Goal: Task Accomplishment & Management: Manage account settings

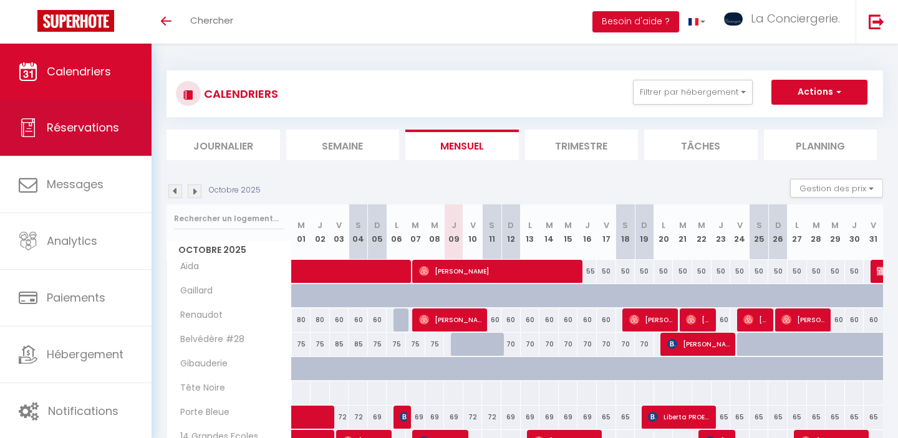
click at [83, 127] on span "Réservations" at bounding box center [83, 128] width 72 height 16
select select "not_cancelled"
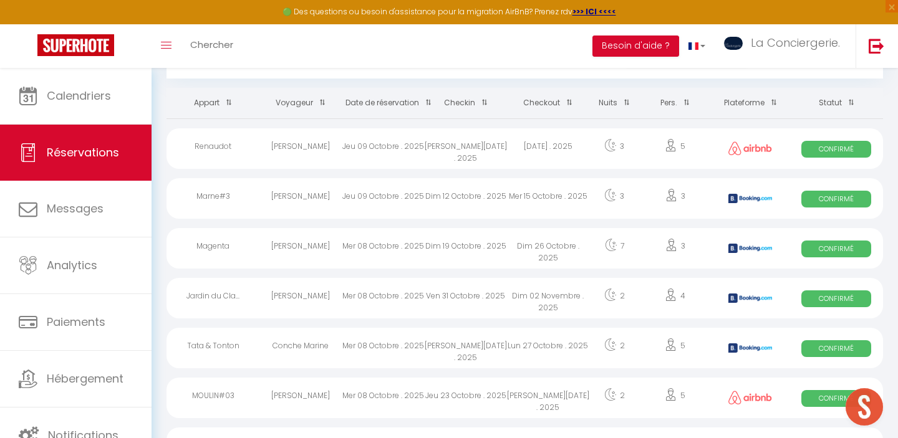
scroll to position [120, 0]
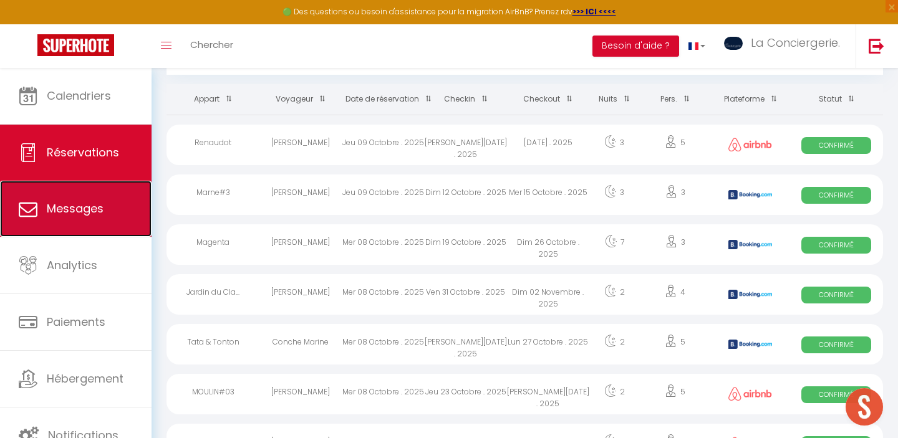
click at [86, 219] on link "Messages" at bounding box center [75, 209] width 151 height 56
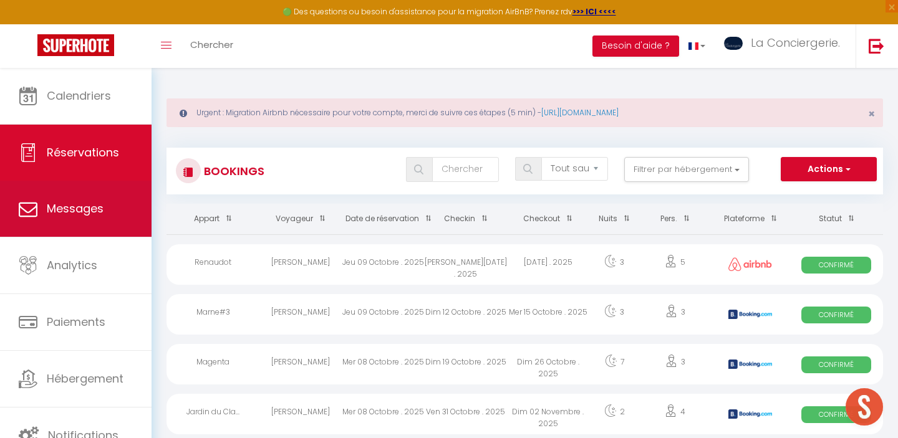
select select "message"
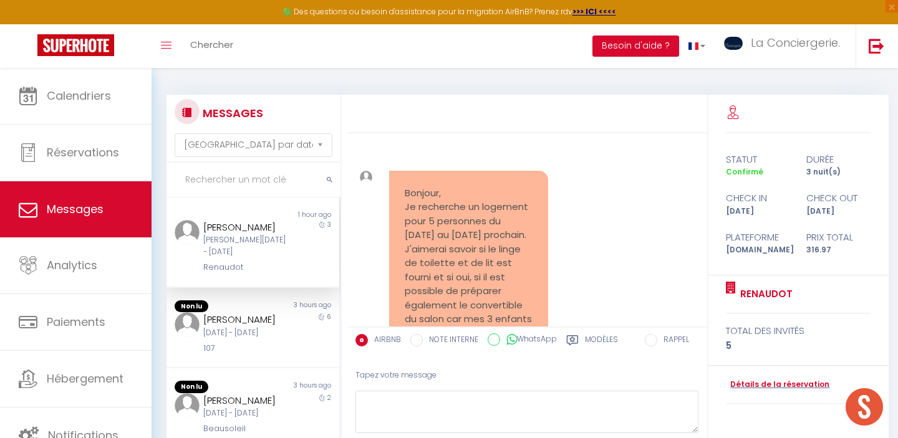
scroll to position [2156, 0]
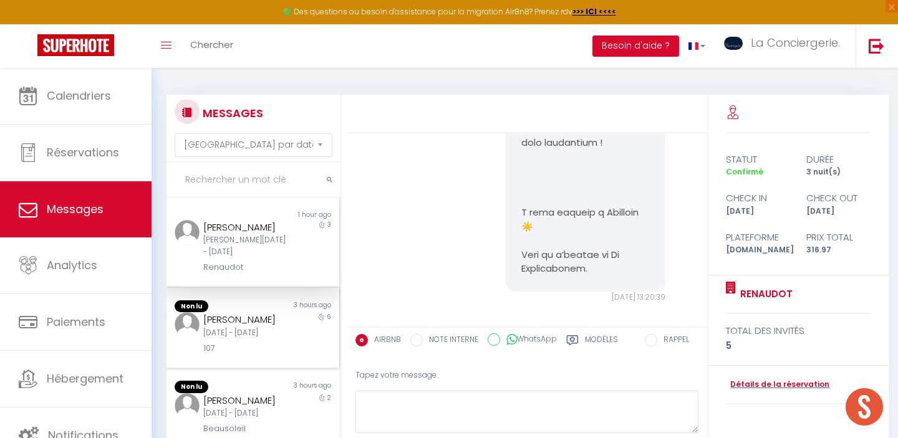
click at [250, 330] on div "Mer 01 Oct - Mar 07 Oct" at bounding box center [245, 333] width 84 height 12
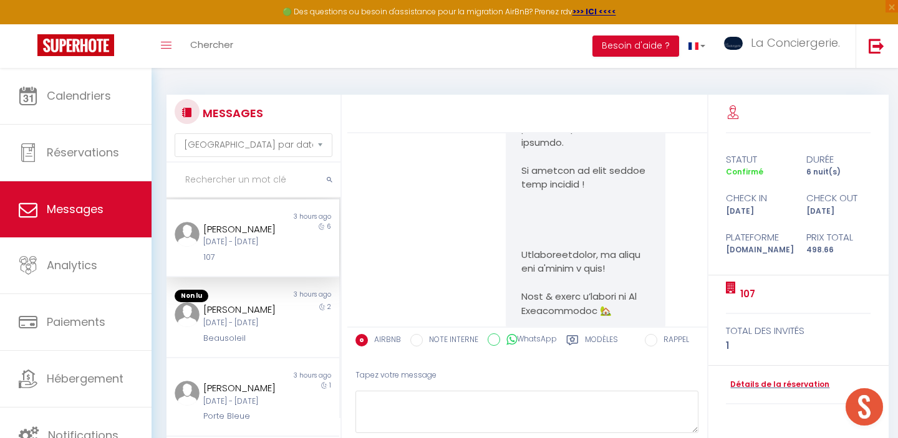
scroll to position [96, 0]
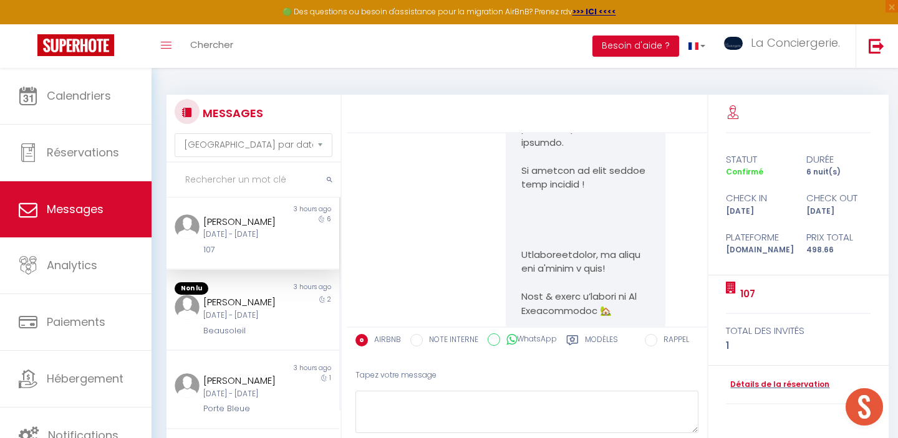
click at [250, 322] on div "Ven 10 Oct - Dim 12 Oct" at bounding box center [245, 316] width 84 height 12
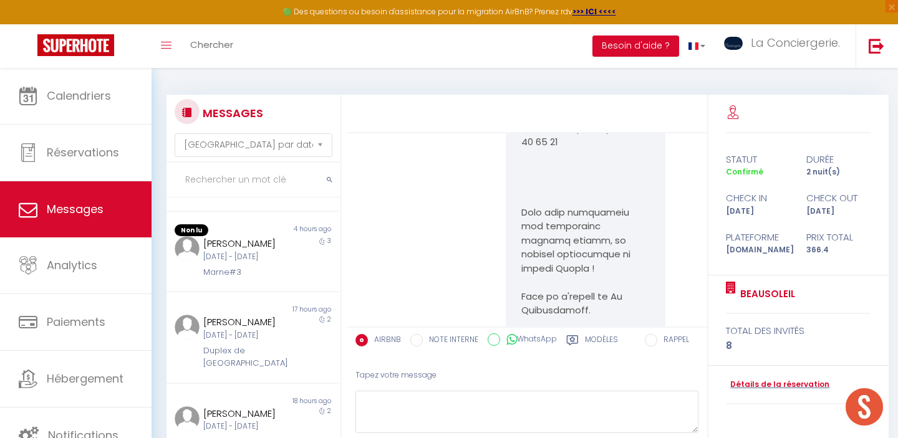
scroll to position [564, 0]
click at [250, 279] on div "Marne#3" at bounding box center [245, 272] width 84 height 12
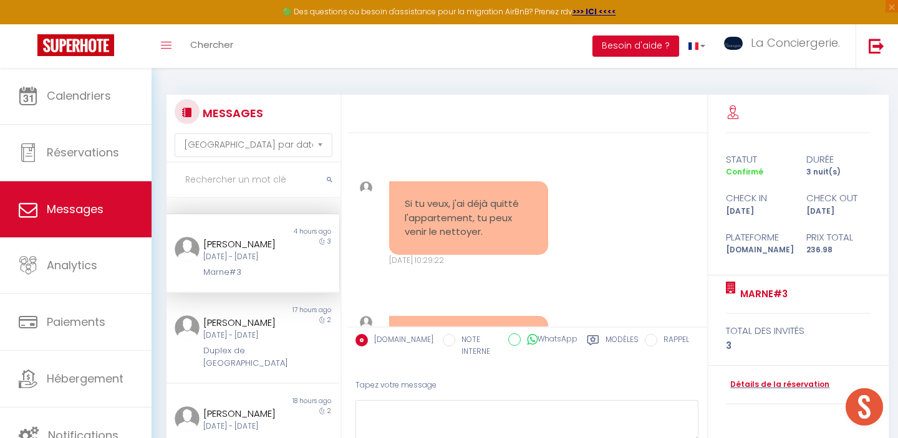
scroll to position [70, 0]
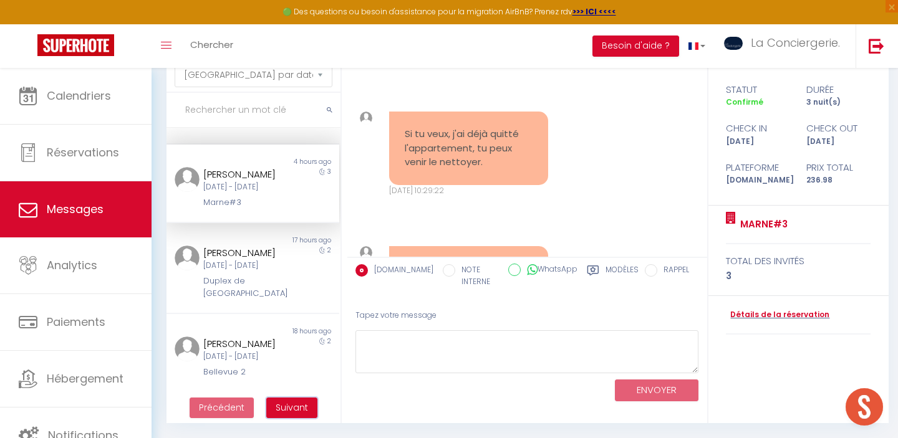
click at [296, 410] on span "Suivant" at bounding box center [292, 407] width 32 height 12
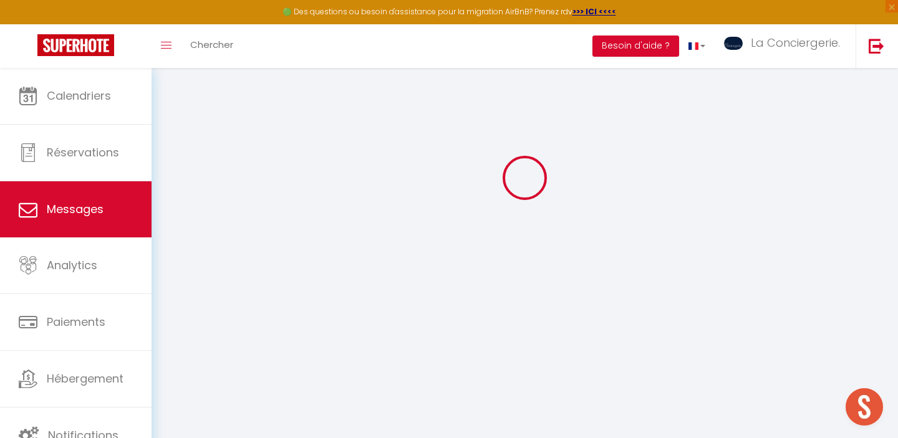
scroll to position [68, 0]
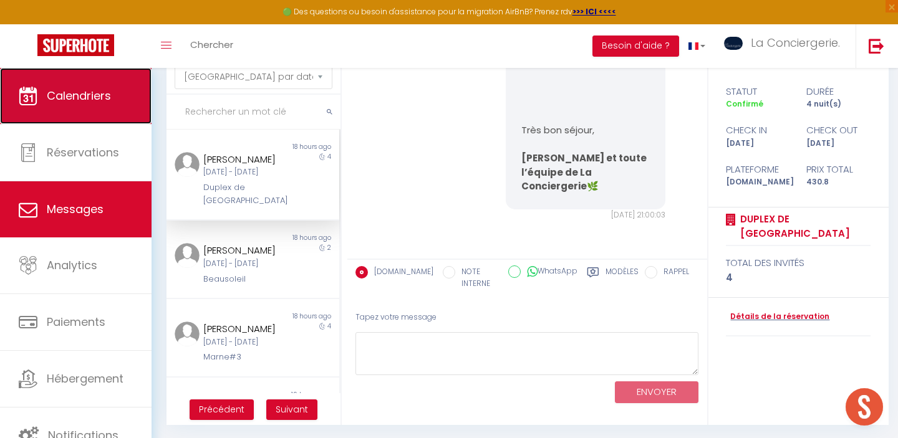
click at [107, 104] on link "Calendriers" at bounding box center [75, 96] width 151 height 56
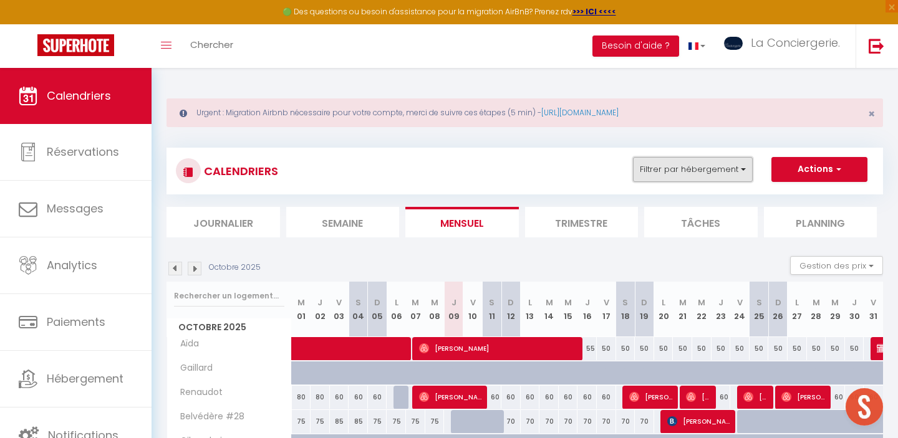
click at [732, 174] on button "Filtrer par hébergement" at bounding box center [693, 169] width 120 height 25
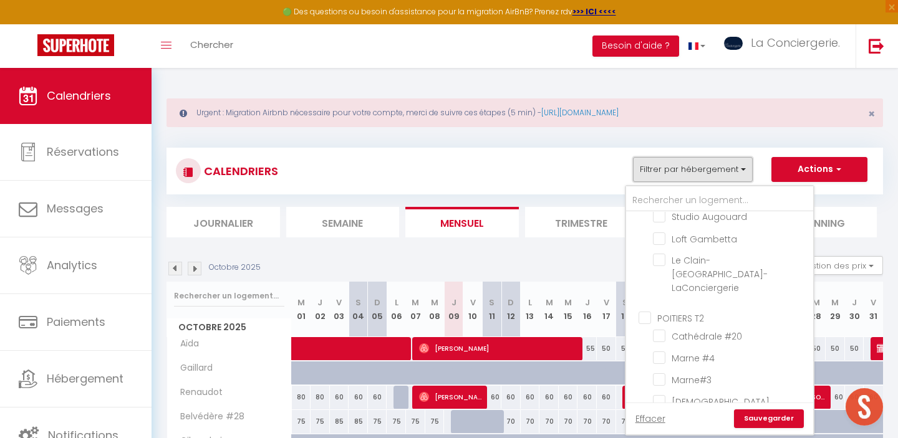
scroll to position [194, 0]
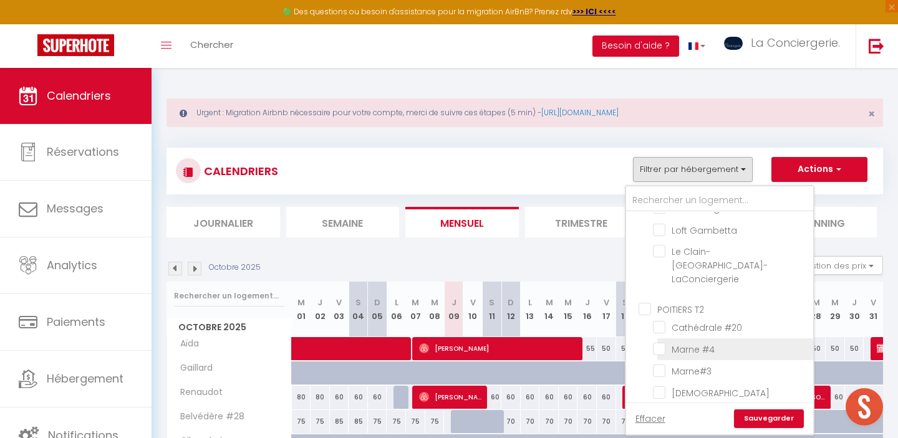
click at [660, 342] on input "Marne #4" at bounding box center [731, 348] width 156 height 12
checkbox input "true"
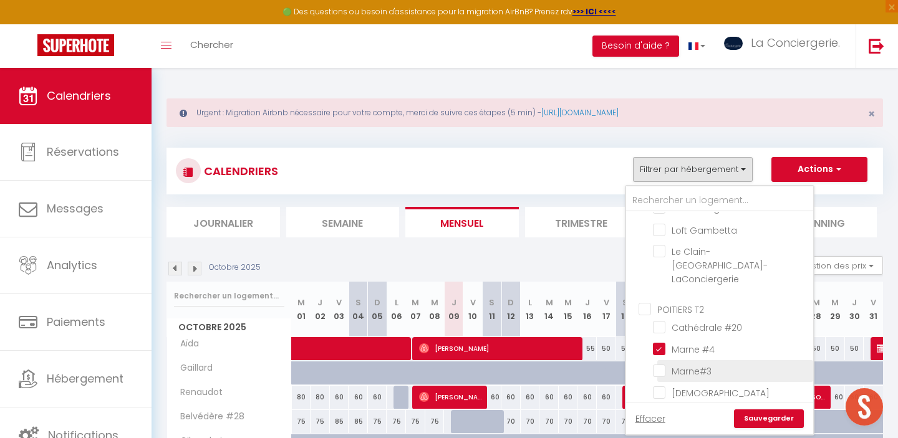
checkbox input "false"
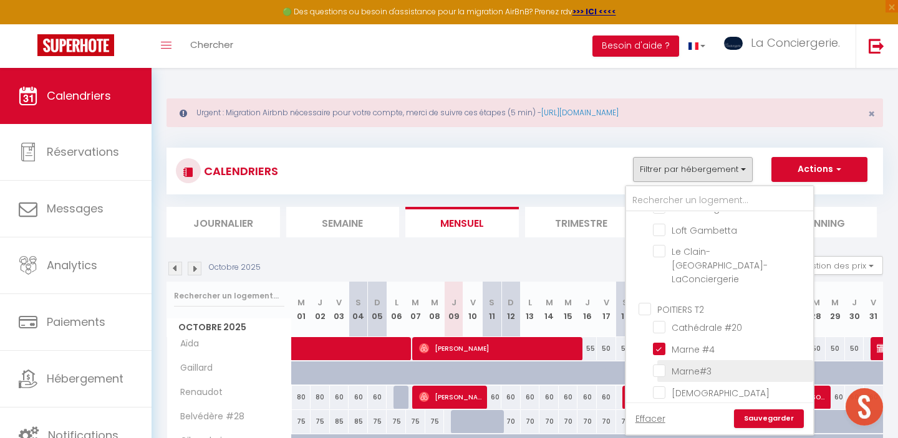
checkbox input "false"
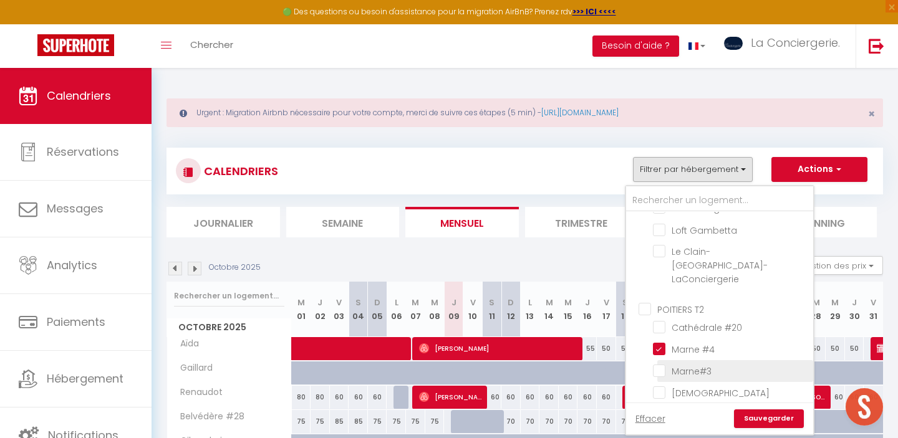
checkbox input "false"
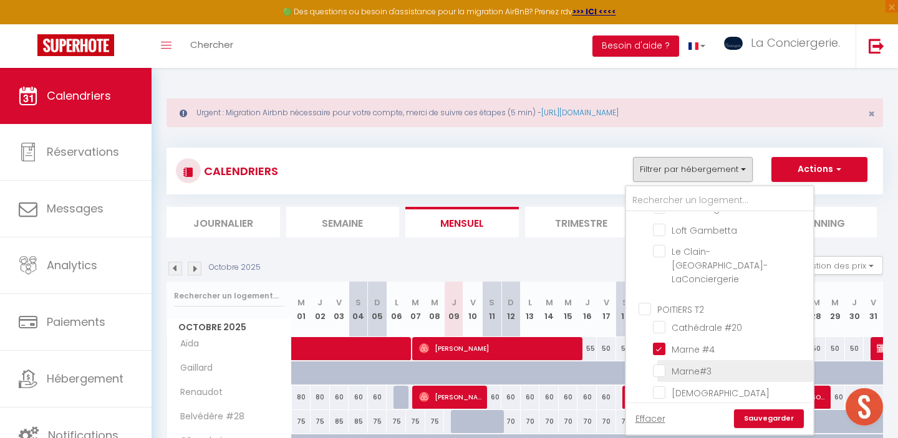
checkbox input "false"
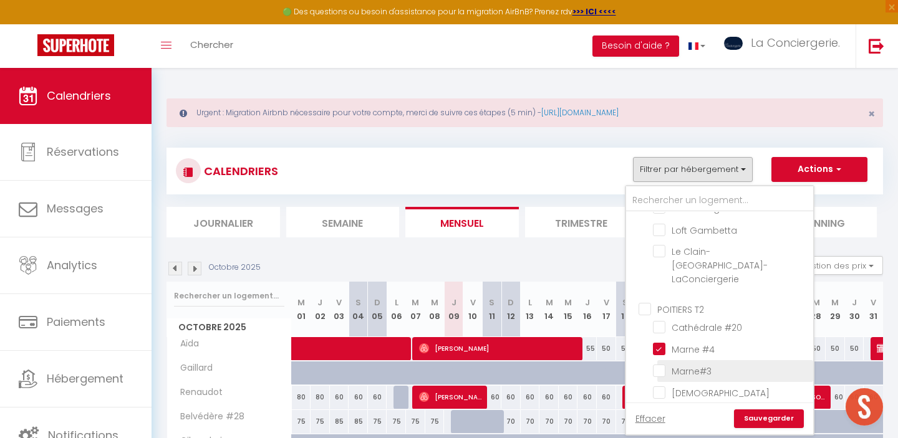
checkbox input "false"
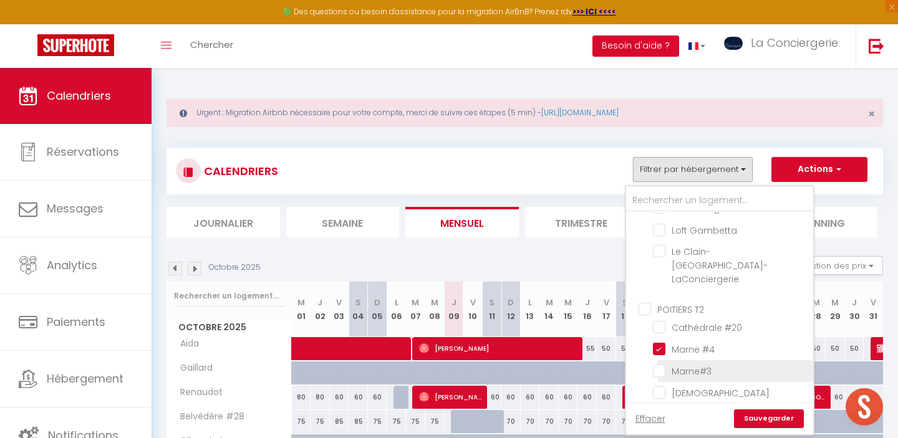
checkbox input "false"
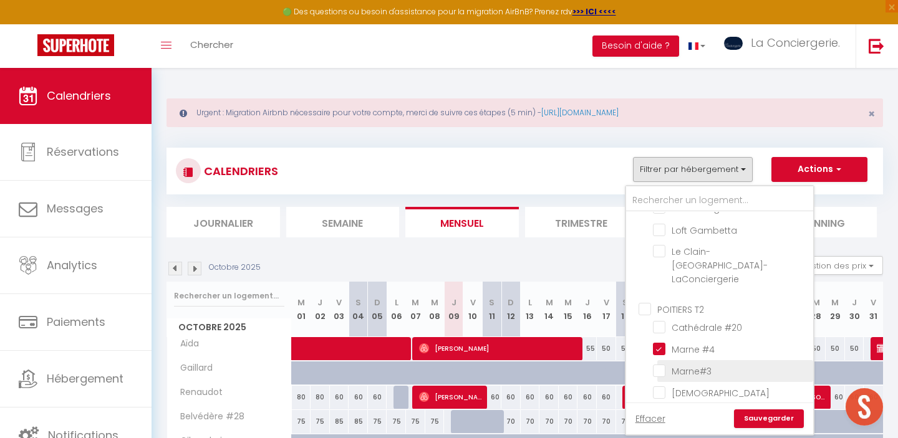
checkbox input "false"
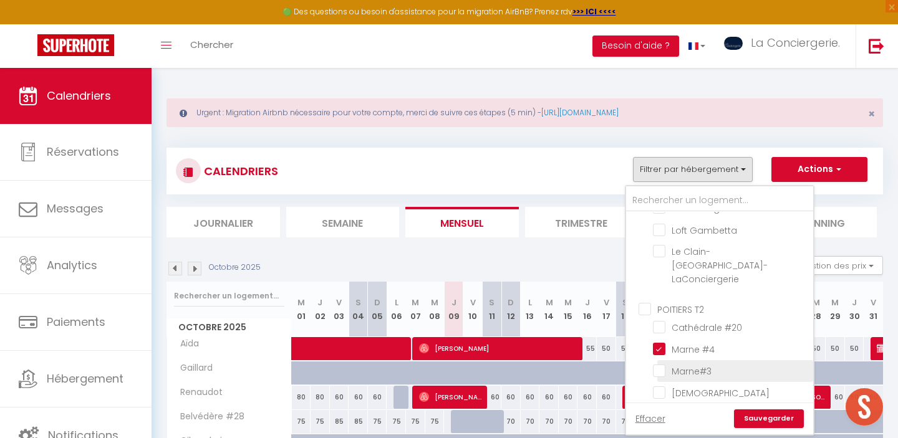
checkbox input "false"
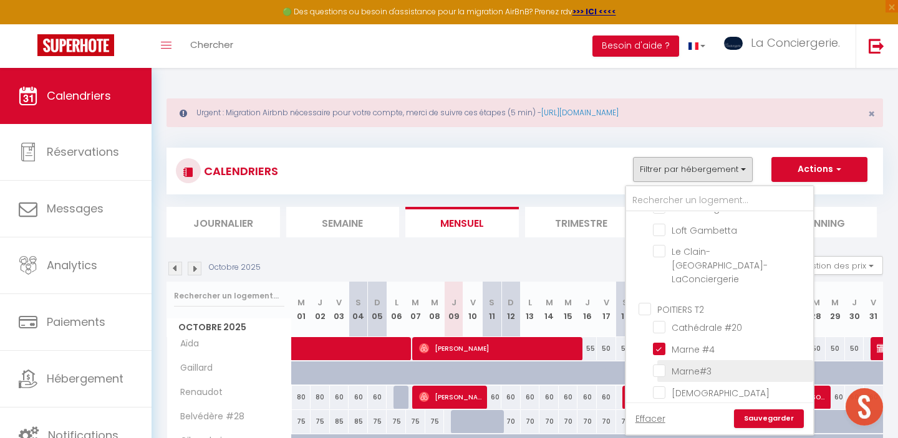
checkbox input "false"
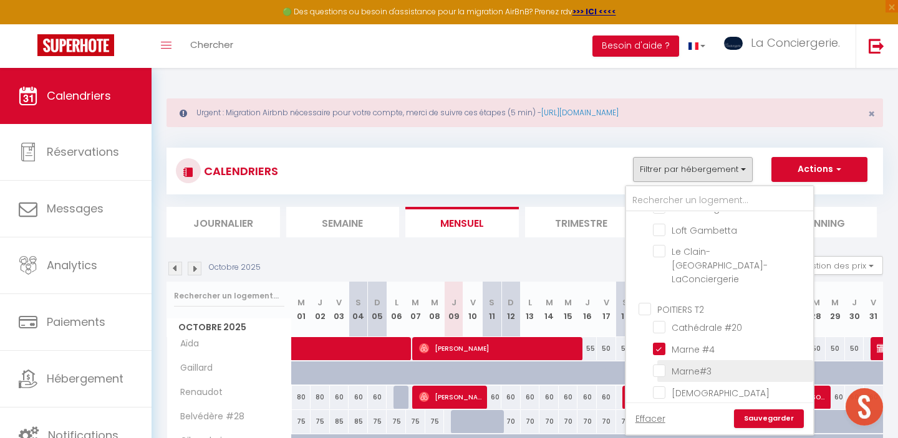
checkbox input "false"
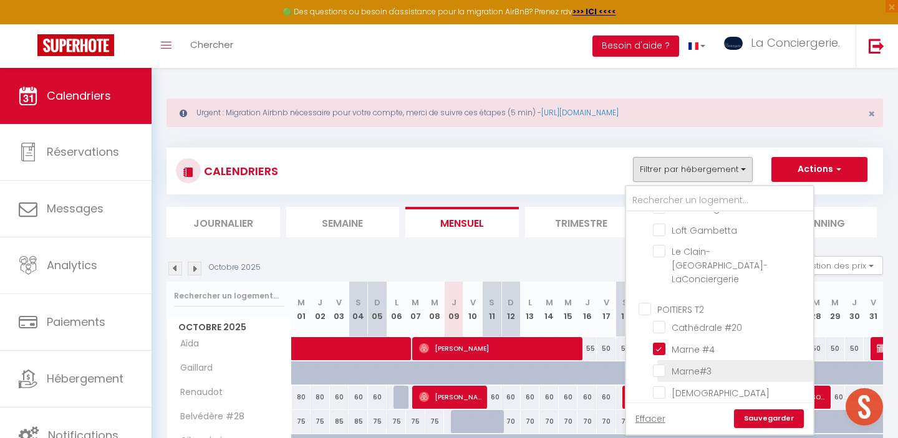
checkbox input "false"
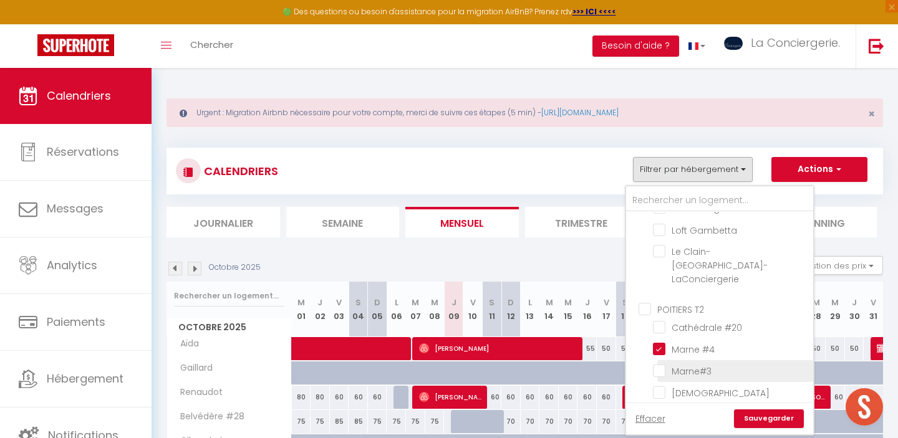
checkbox input "false"
click at [660, 364] on input "Marne#3" at bounding box center [731, 370] width 156 height 12
checkbox input "true"
checkbox input "false"
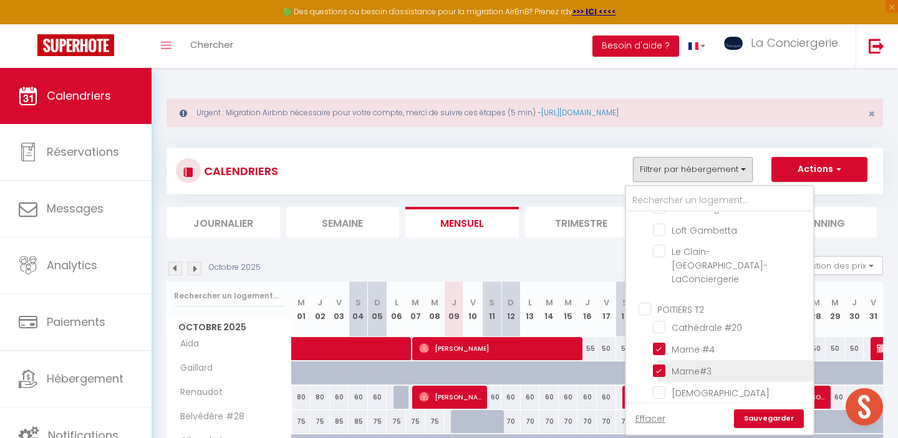
checkbox input "false"
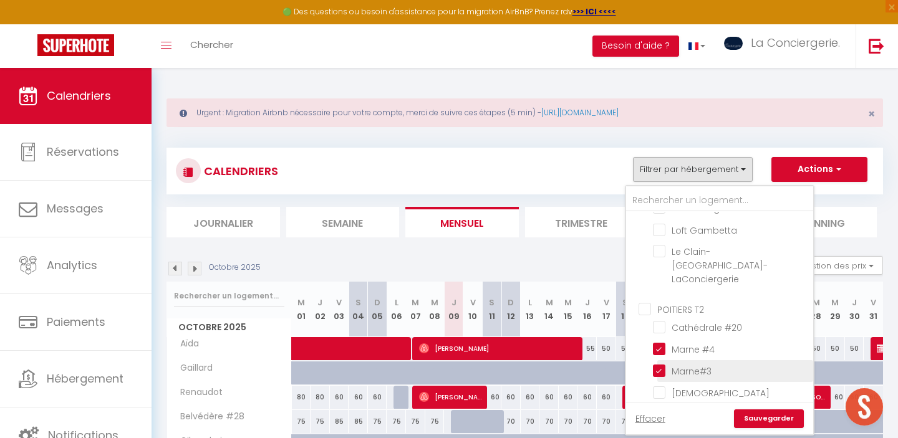
checkbox input "false"
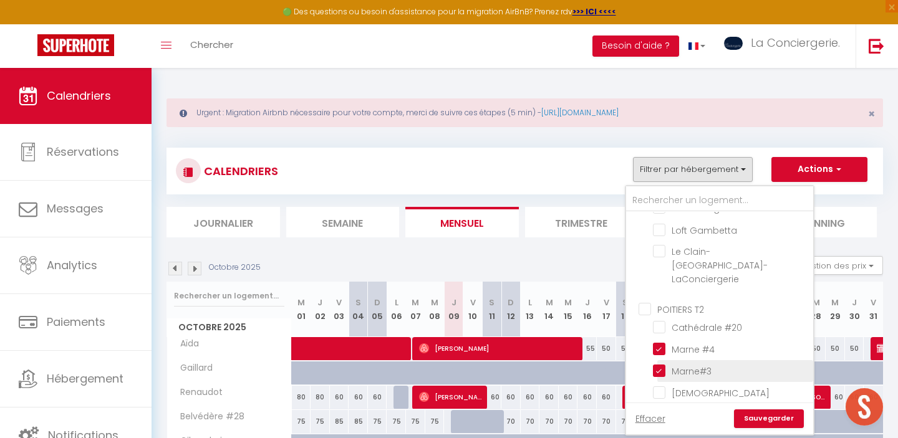
checkbox input "false"
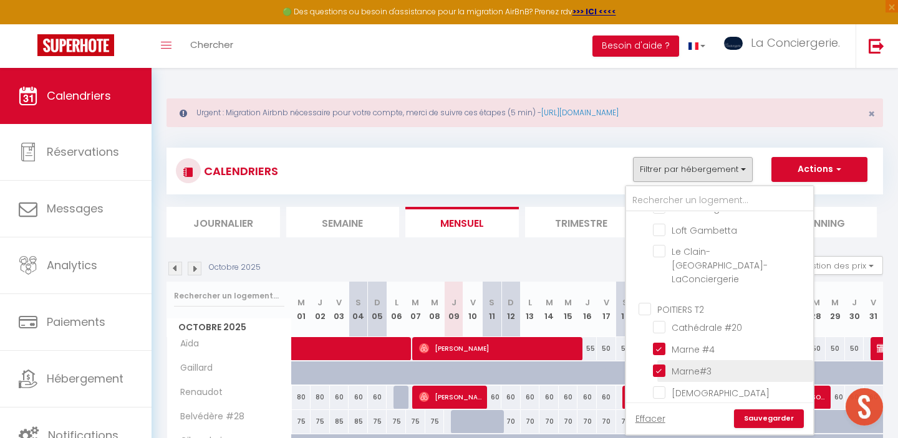
checkbox input "false"
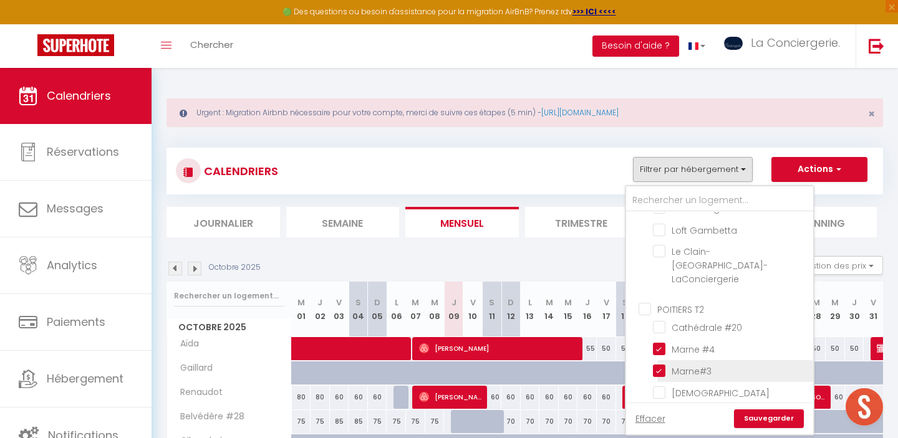
checkbox input "false"
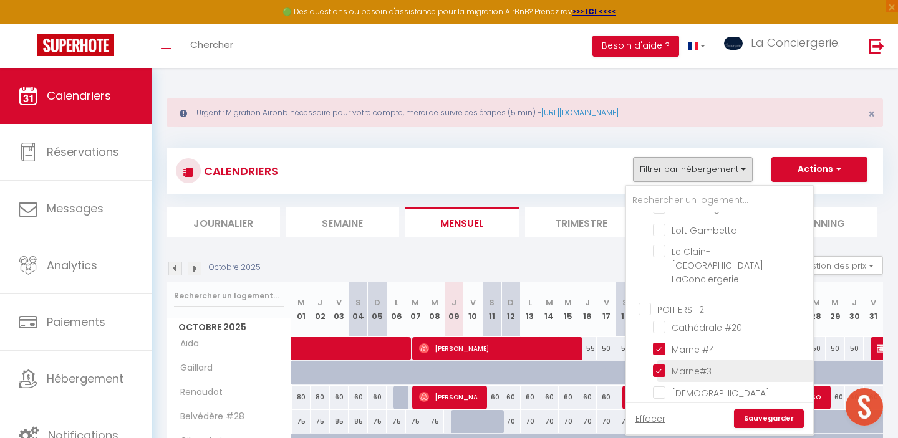
checkbox input "false"
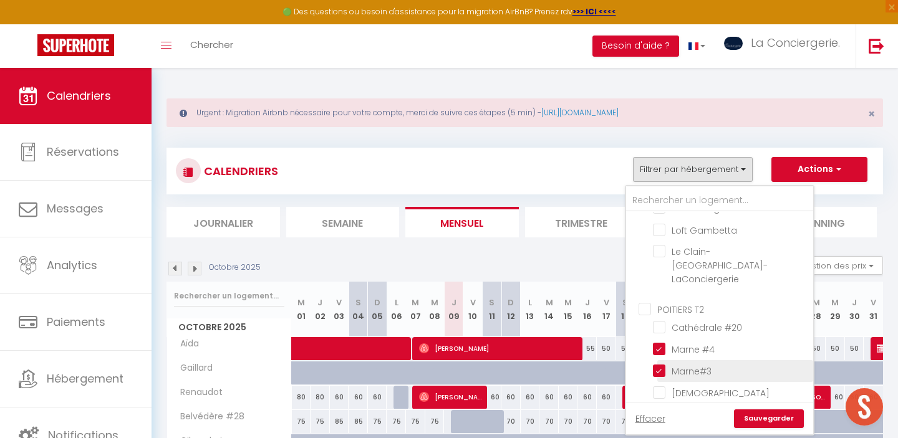
checkbox input "false"
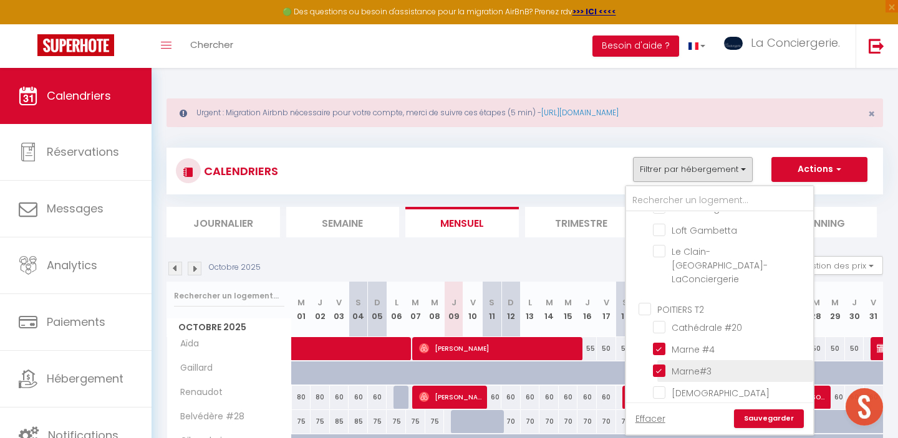
checkbox input "false"
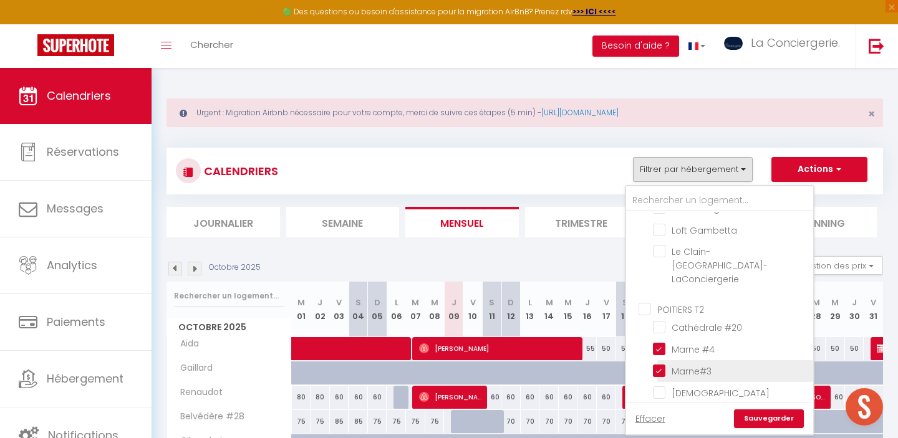
checkbox input "false"
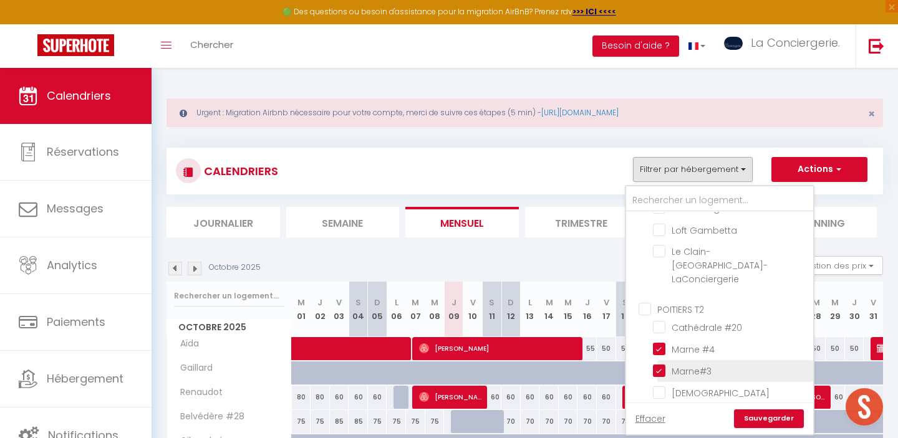
checkbox input "false"
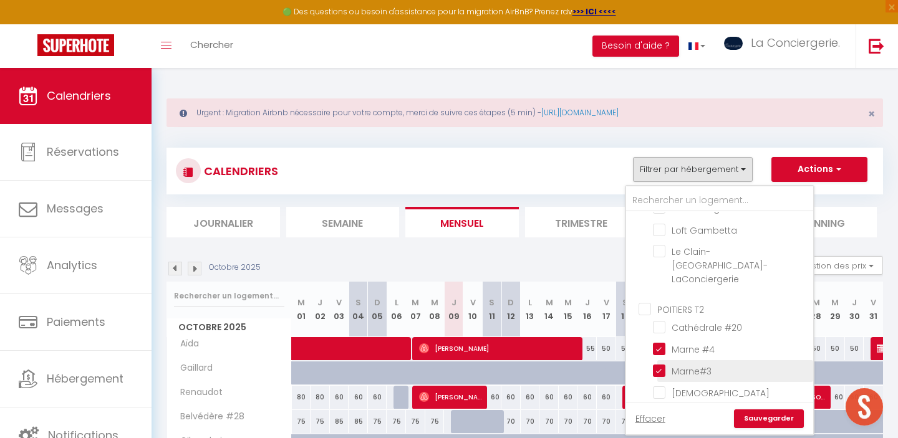
checkbox input "false"
click at [772, 420] on link "Sauvegarder" at bounding box center [769, 419] width 70 height 19
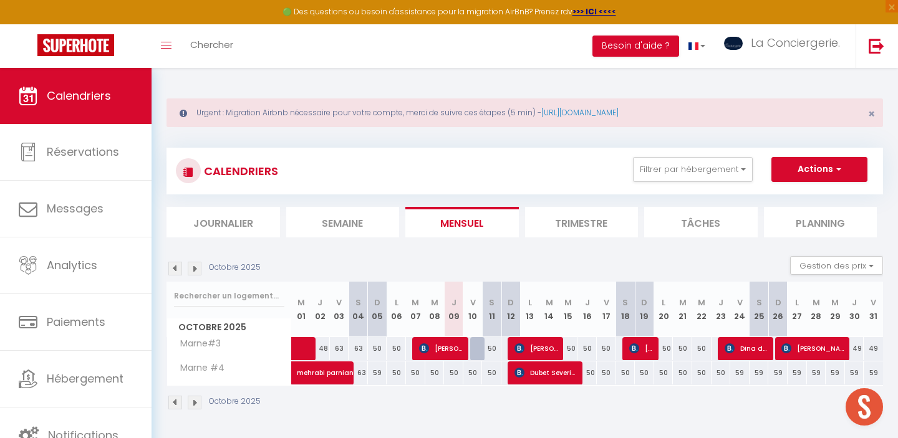
click at [198, 266] on img at bounding box center [195, 269] width 14 height 14
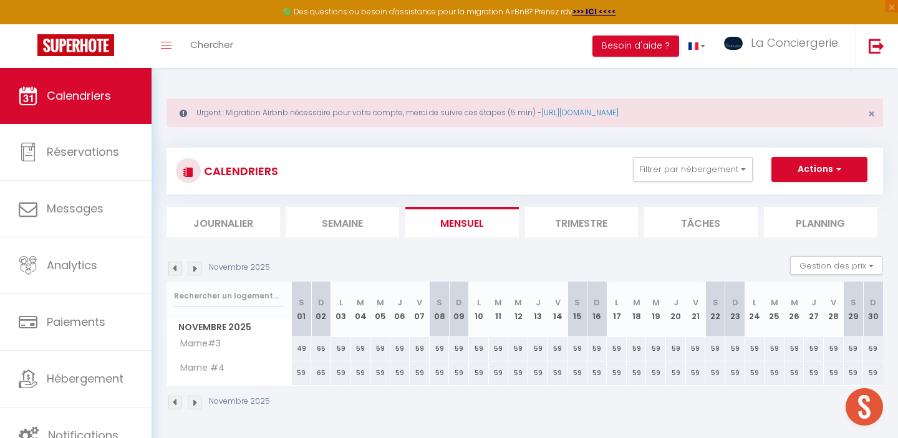
click at [198, 266] on img at bounding box center [195, 269] width 14 height 14
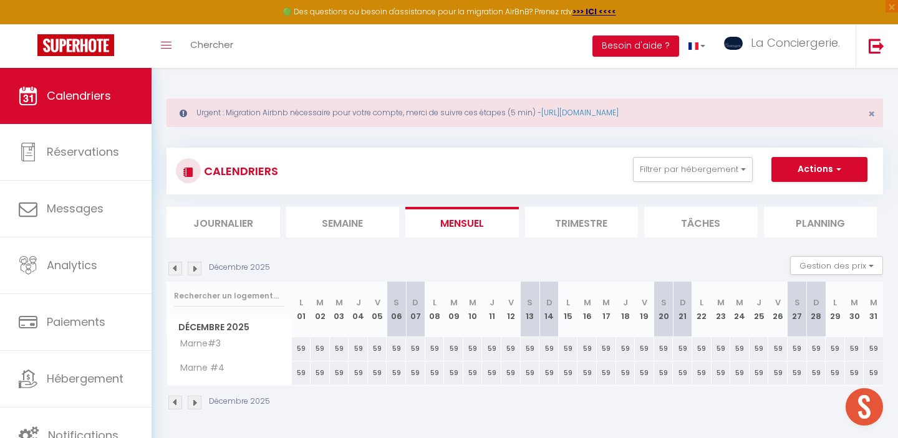
click at [198, 266] on img at bounding box center [195, 269] width 14 height 14
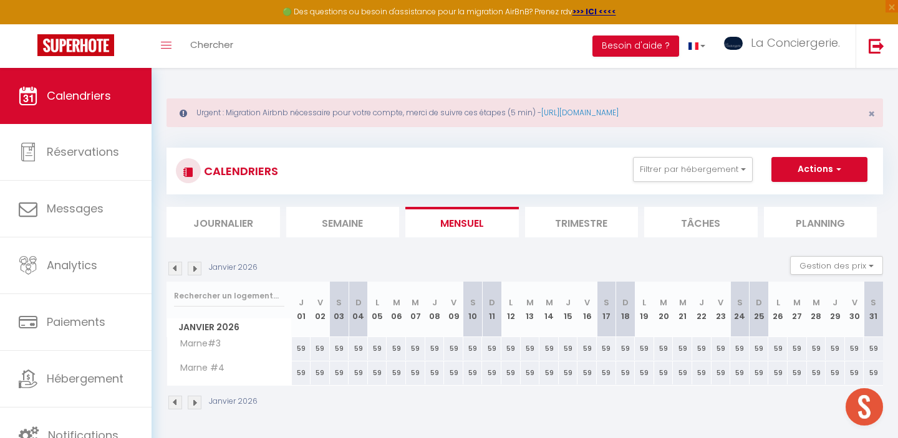
click at [175, 269] on img at bounding box center [175, 269] width 14 height 14
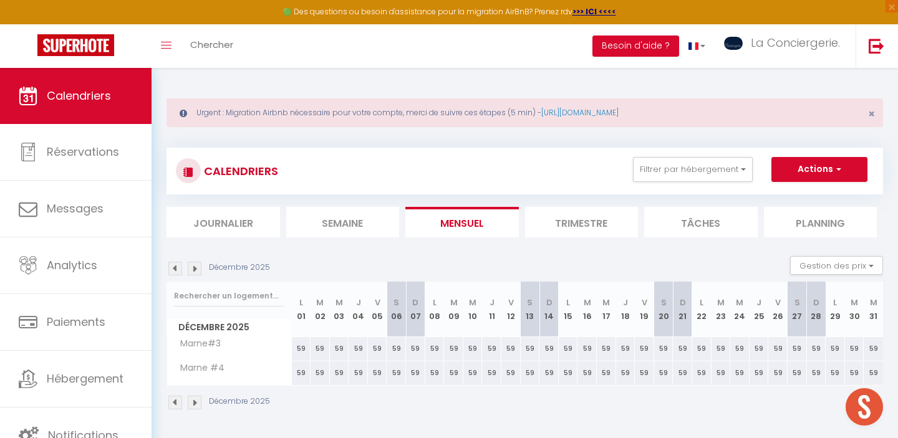
click at [175, 269] on img at bounding box center [175, 269] width 14 height 14
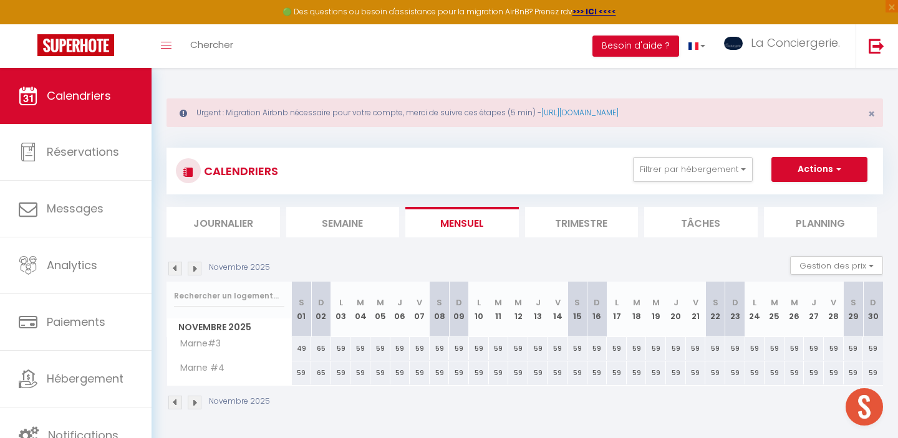
click at [175, 269] on img at bounding box center [175, 269] width 14 height 14
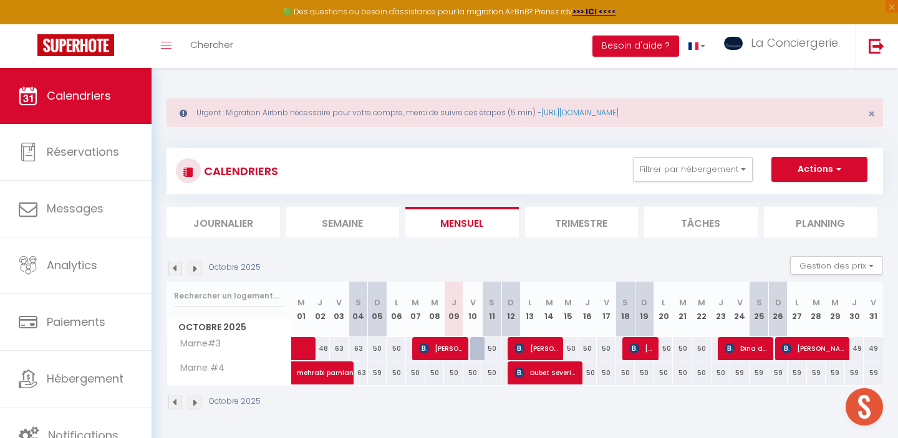
click at [176, 268] on img at bounding box center [175, 269] width 14 height 14
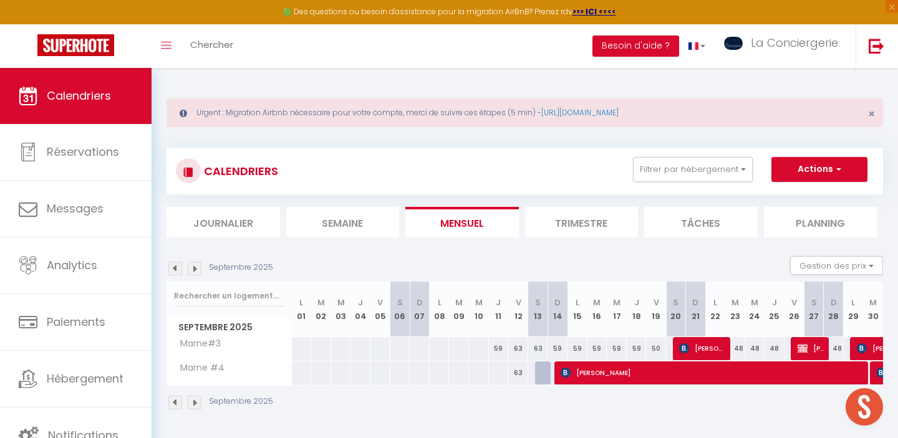
click at [195, 269] on img at bounding box center [195, 269] width 14 height 14
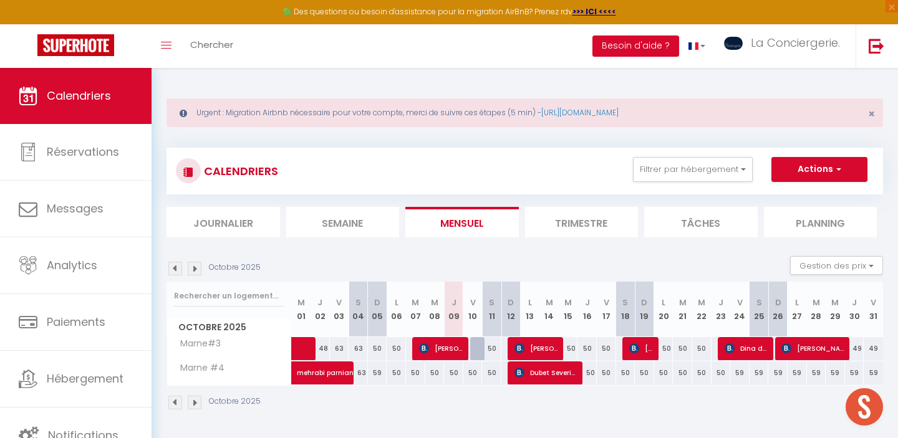
click at [173, 269] on img at bounding box center [175, 269] width 14 height 14
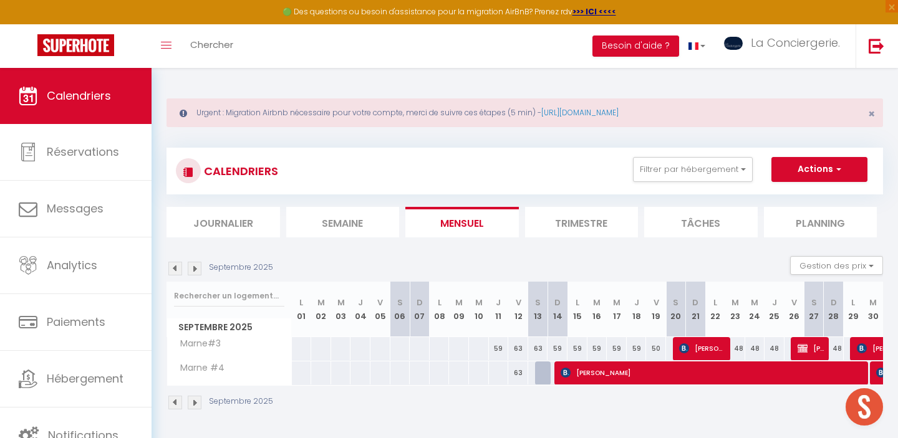
click at [191, 267] on img at bounding box center [195, 269] width 14 height 14
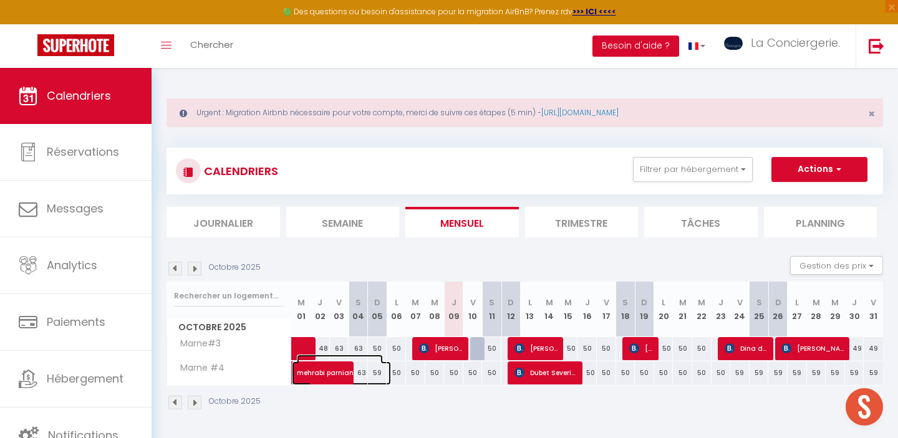
click at [340, 375] on span "mehrabi parnian" at bounding box center [340, 367] width 86 height 24
select select "OK"
select select "KO"
select select "0"
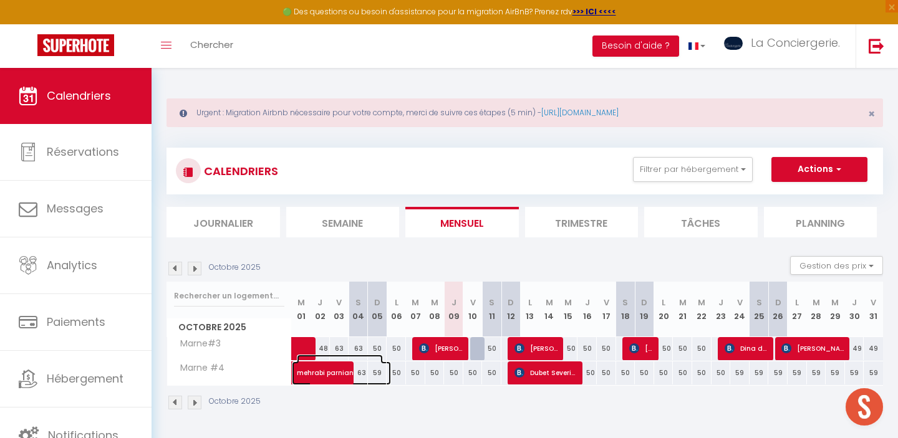
select select "1"
select select
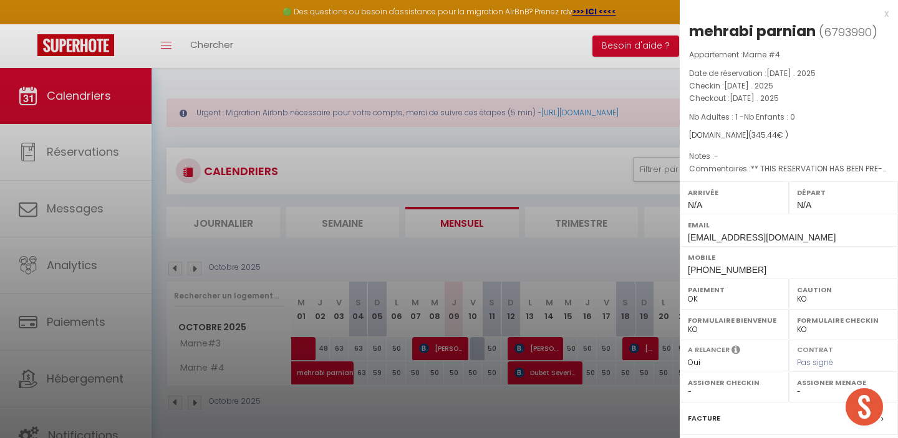
click at [338, 64] on div at bounding box center [449, 219] width 898 height 438
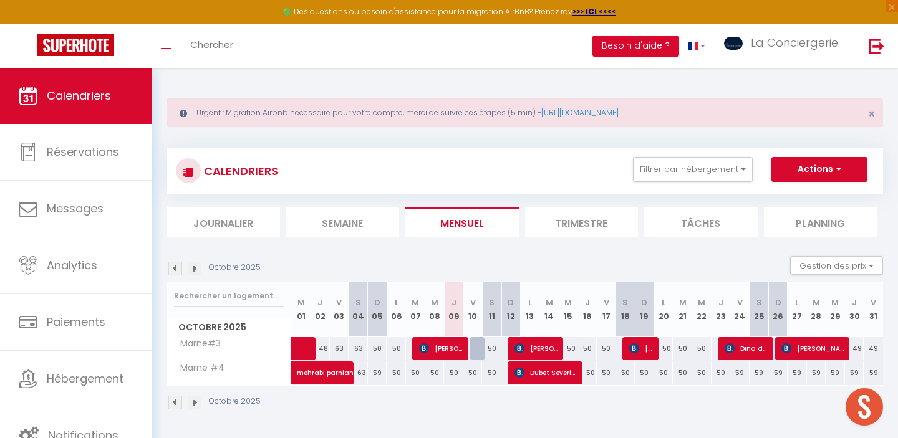
click at [178, 270] on img at bounding box center [175, 269] width 14 height 14
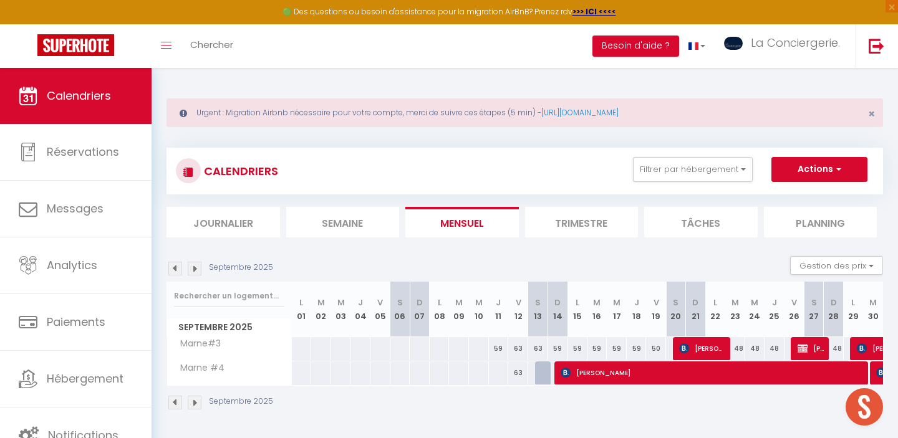
click at [195, 268] on img at bounding box center [195, 269] width 14 height 14
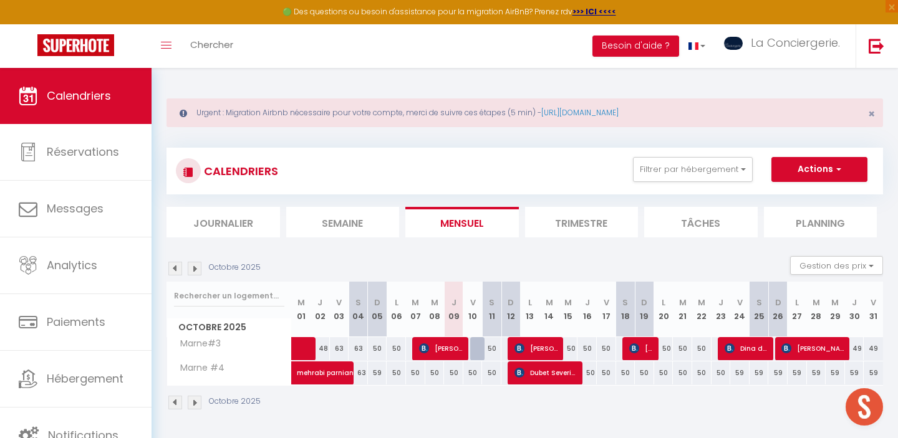
click at [191, 269] on img at bounding box center [195, 269] width 14 height 14
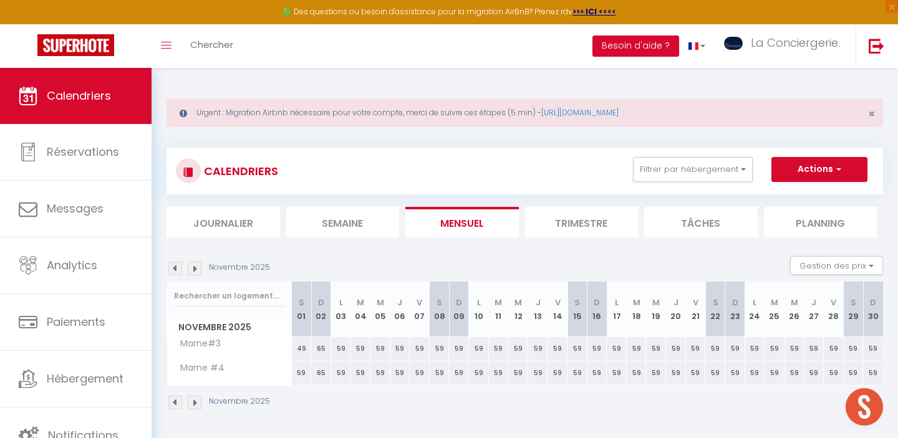
click at [176, 270] on img at bounding box center [175, 269] width 14 height 14
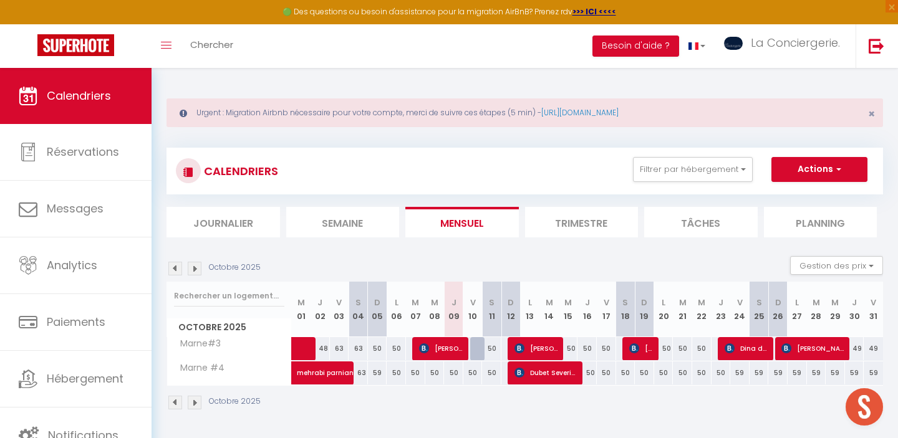
click at [196, 269] on img at bounding box center [195, 269] width 14 height 14
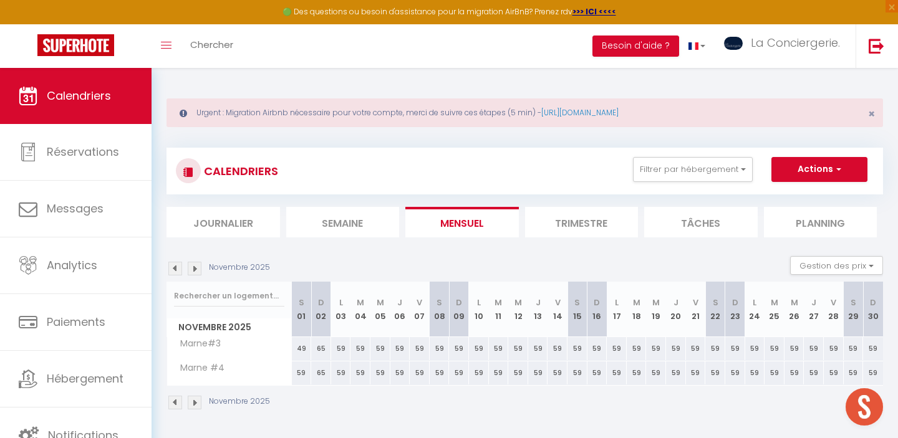
click at [196, 269] on img at bounding box center [195, 269] width 14 height 14
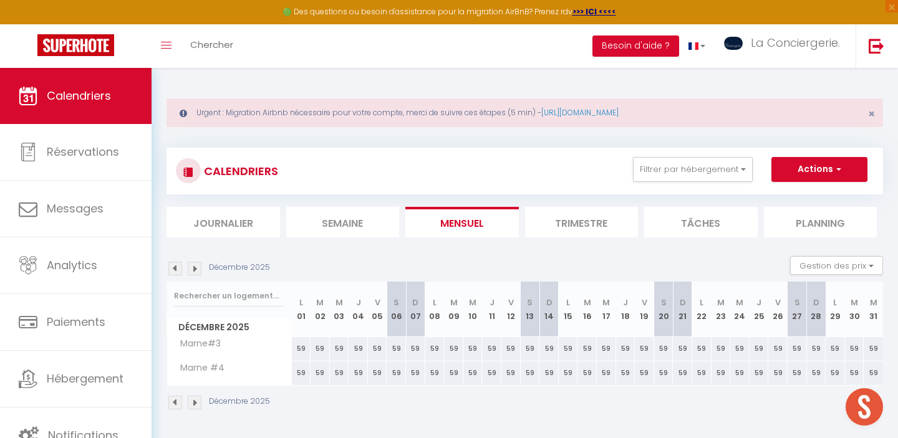
click at [173, 267] on img at bounding box center [175, 269] width 14 height 14
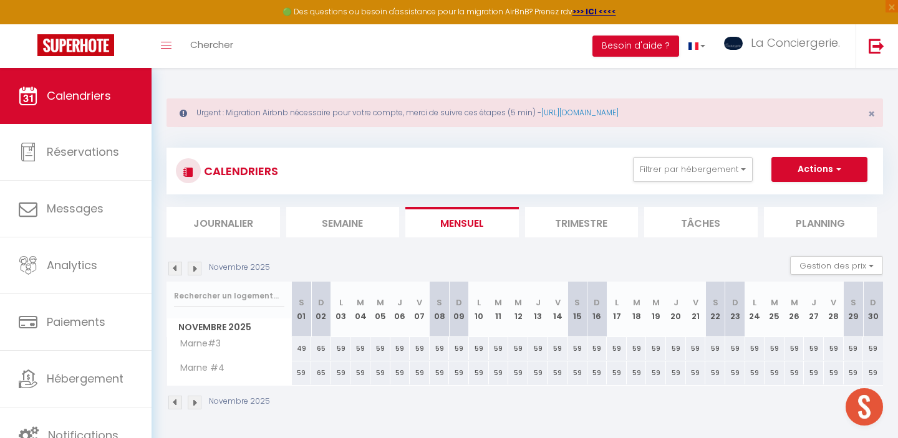
click at [174, 265] on img at bounding box center [175, 269] width 14 height 14
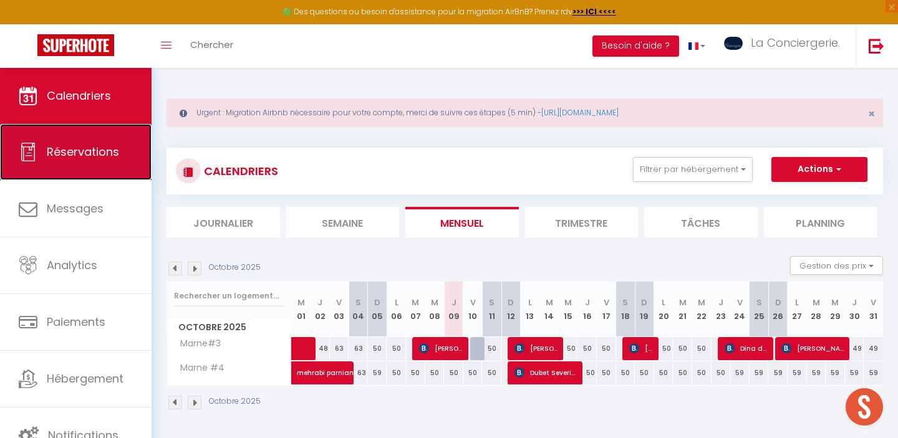
click at [103, 170] on link "Réservations" at bounding box center [75, 152] width 151 height 56
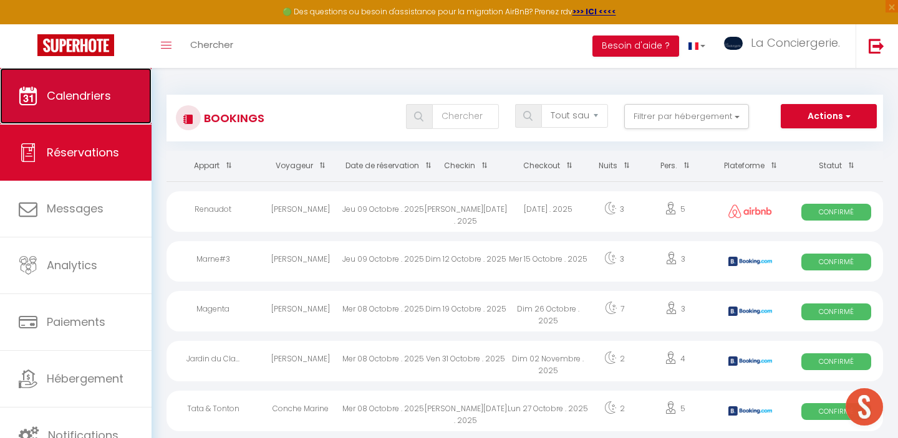
click at [96, 94] on span "Calendriers" at bounding box center [79, 96] width 64 height 16
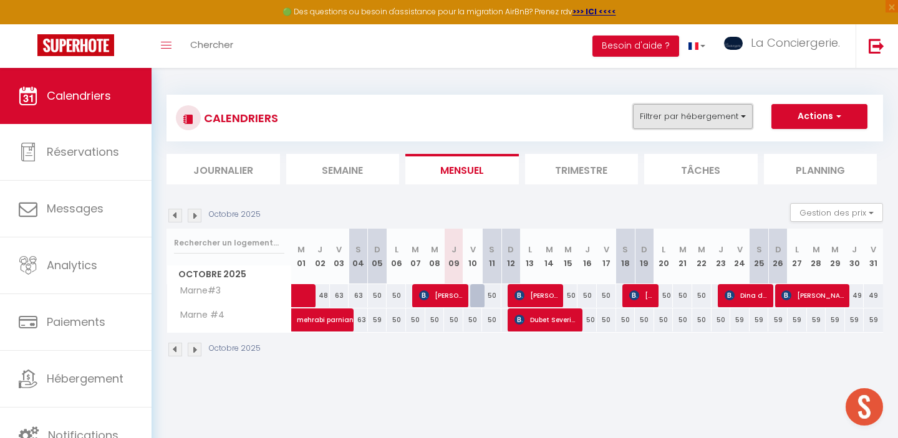
click at [742, 120] on button "Filtrer par hébergement" at bounding box center [693, 116] width 120 height 25
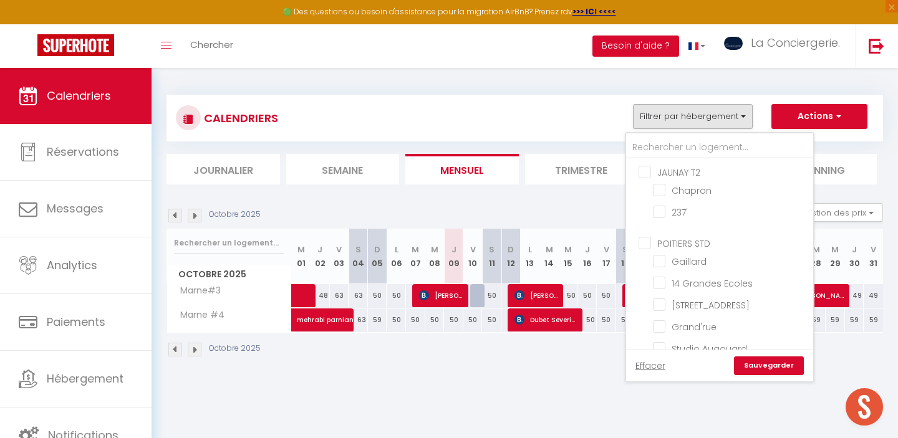
click at [643, 173] on input "JAUNAY T2" at bounding box center [731, 171] width 187 height 12
checkbox input "true"
checkbox input "false"
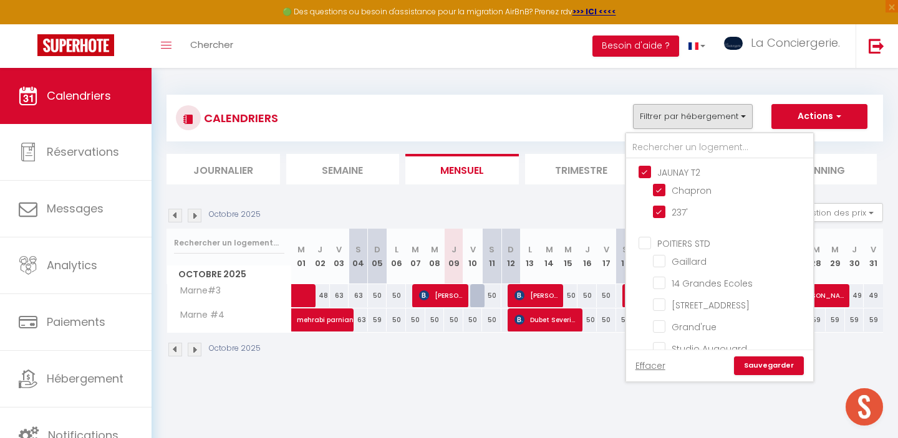
checkbox input "false"
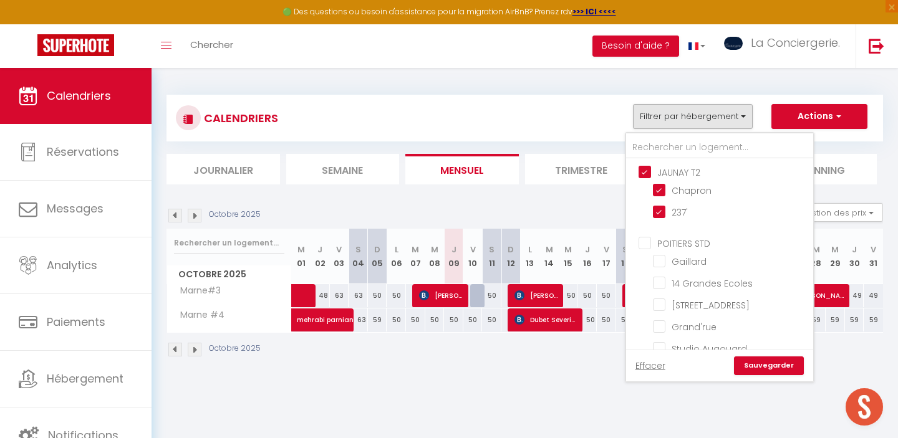
checkbox input "false"
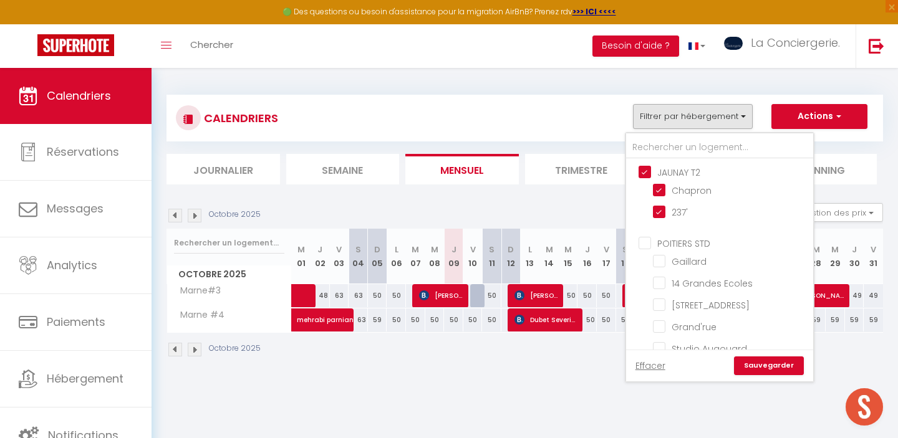
checkbox input "false"
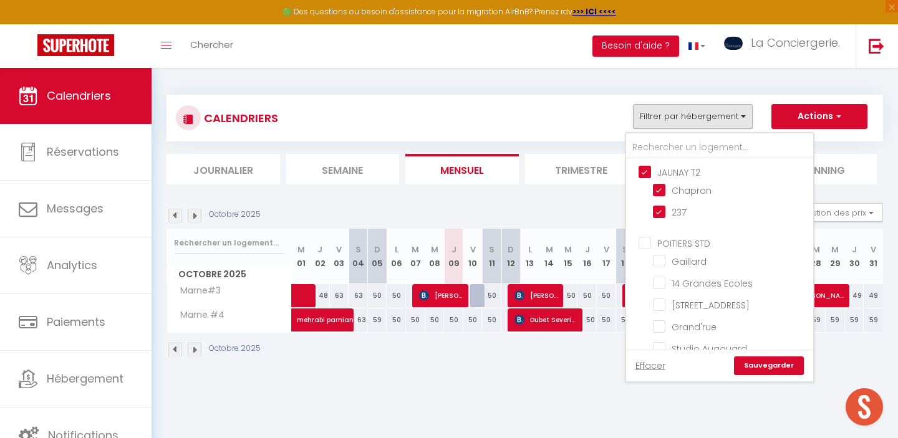
checkbox input "false"
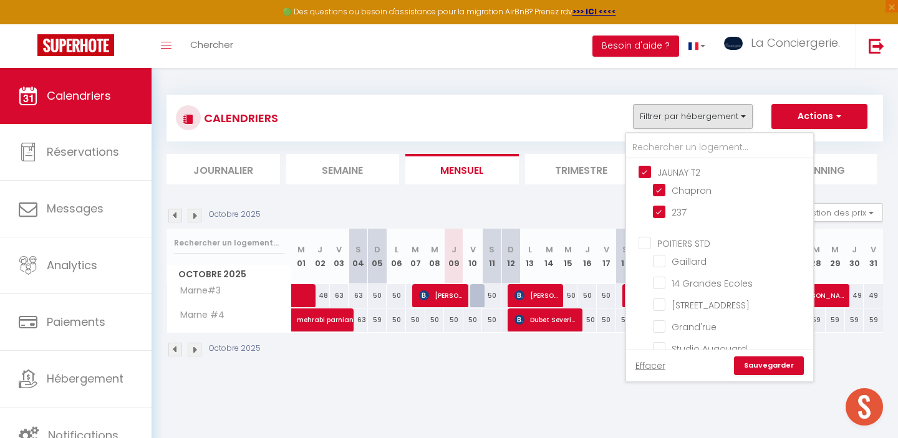
checkbox input "false"
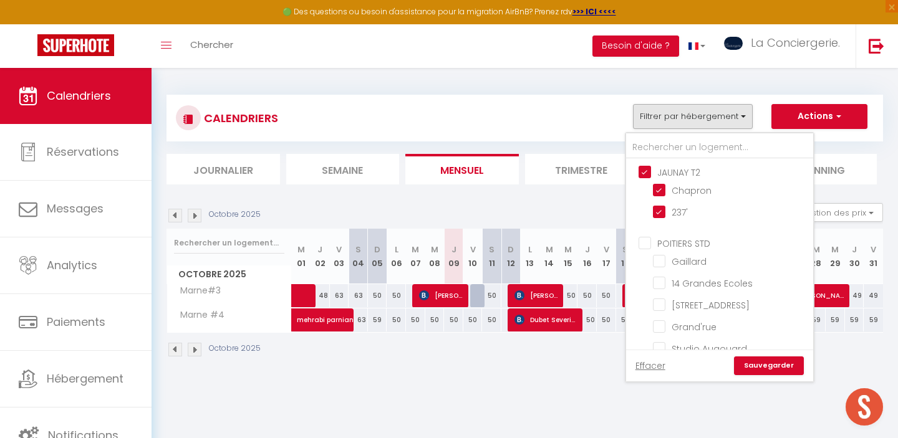
checkbox input "false"
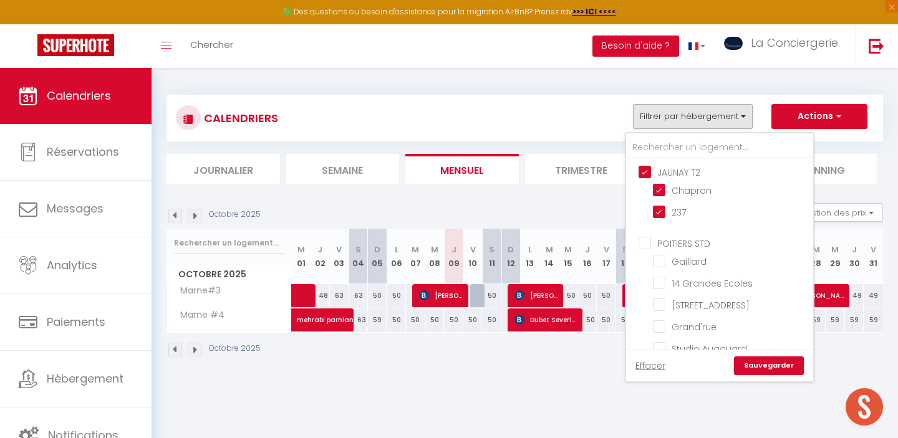
checkbox input "false"
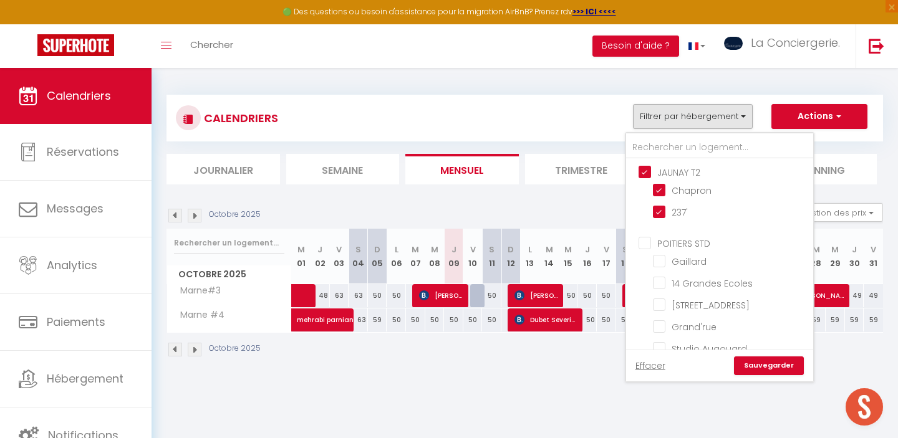
checkbox input "false"
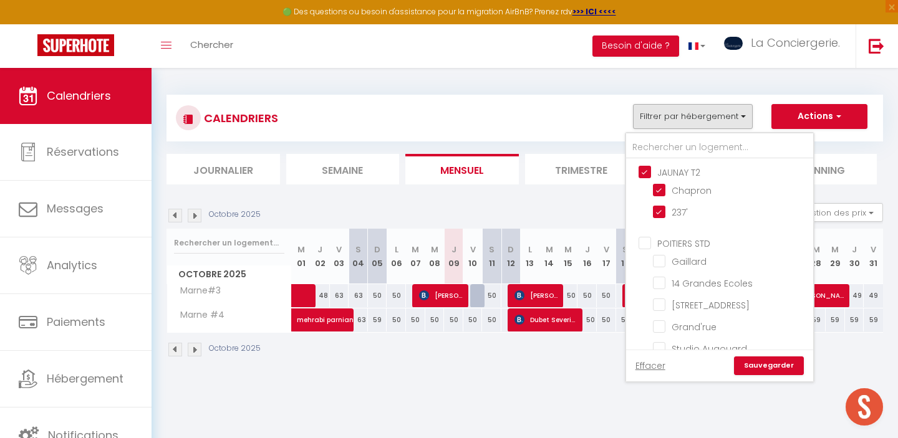
checkbox input "false"
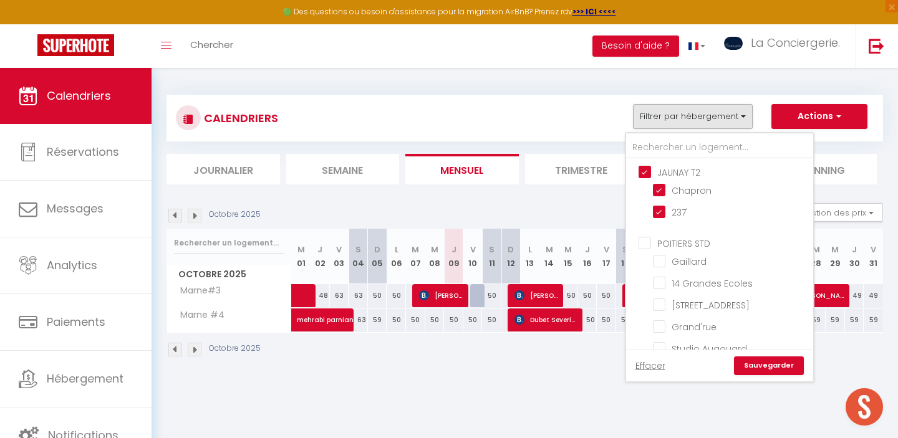
checkbox input "false"
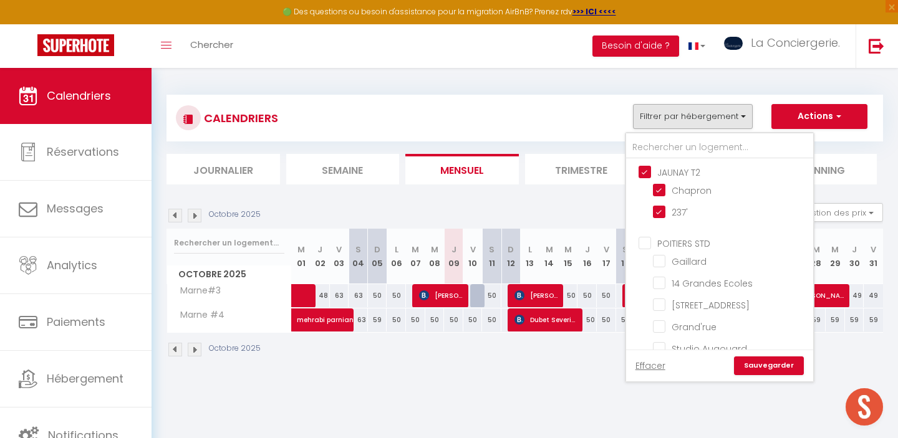
checkbox input "false"
click at [641, 246] on input "POITIERS STD" at bounding box center [731, 242] width 187 height 12
checkbox input "true"
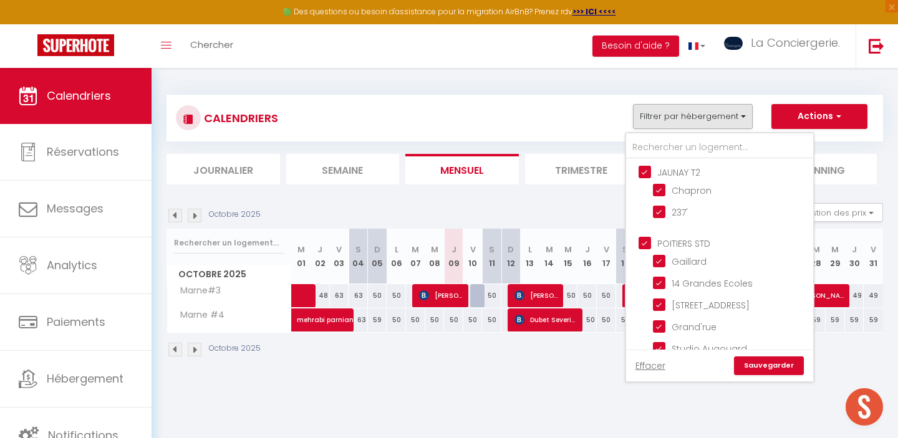
checkbox input "true"
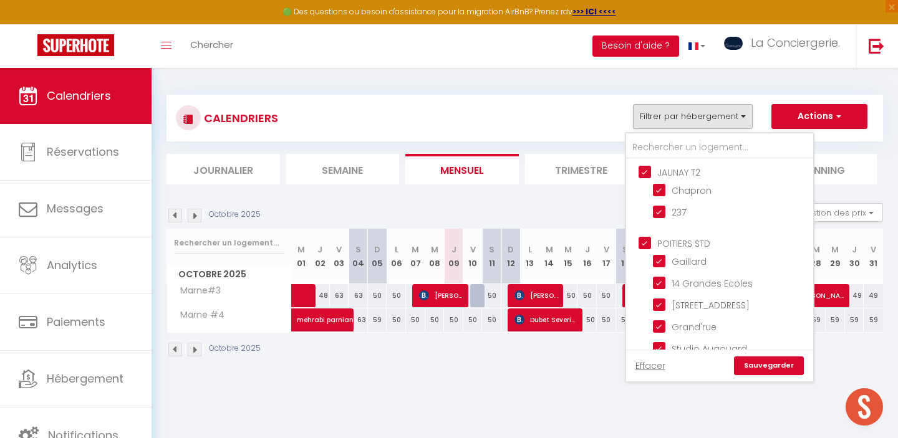
checkbox input "true"
checkbox input "false"
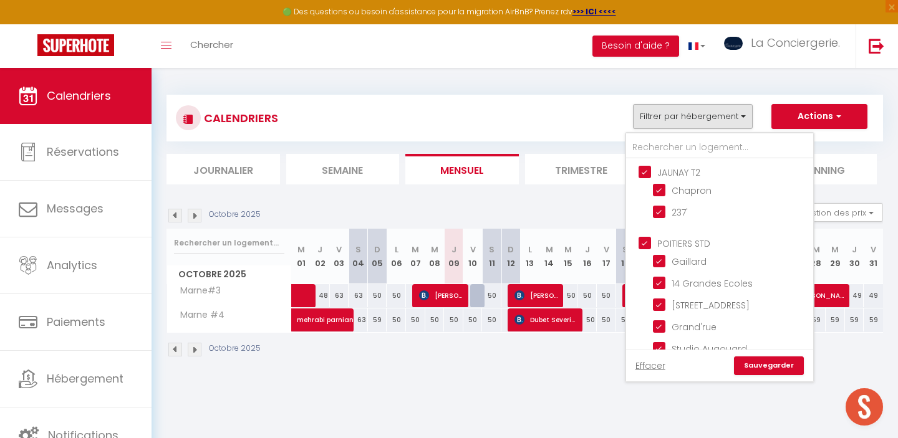
checkbox input "false"
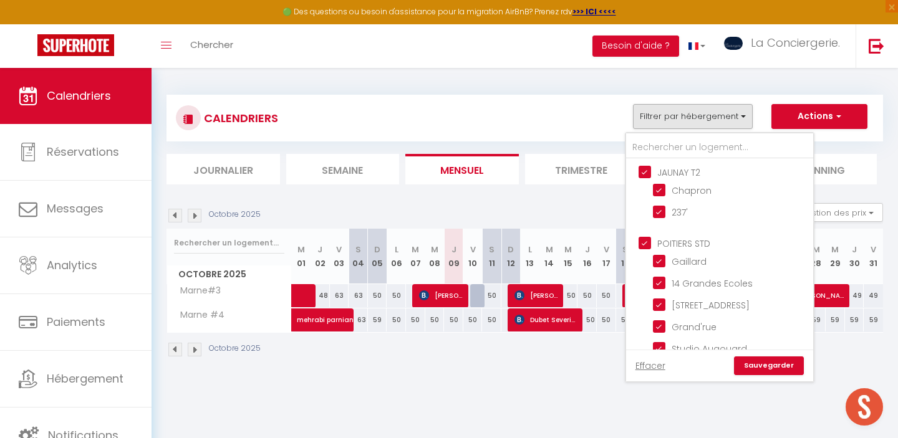
checkbox input "false"
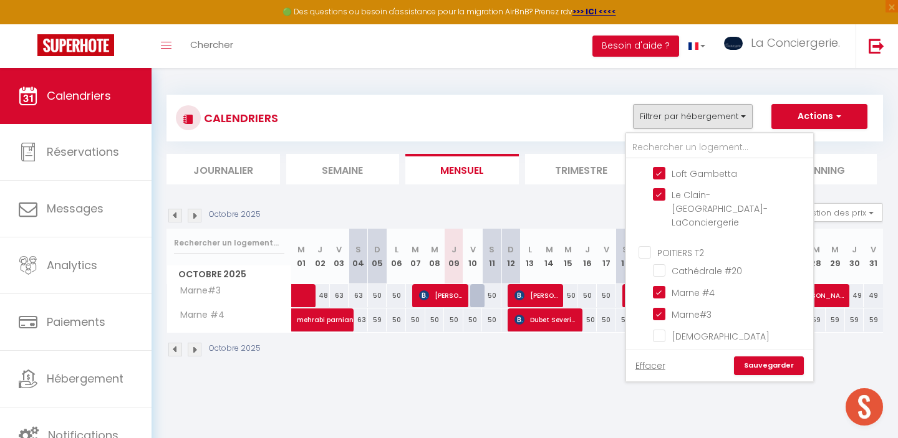
scroll to position [209, 0]
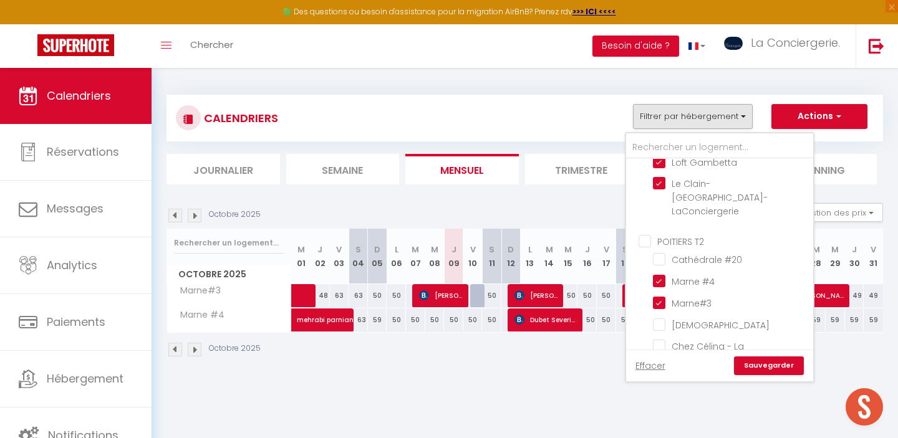
click at [643, 234] on input "POITIERS T2" at bounding box center [731, 240] width 187 height 12
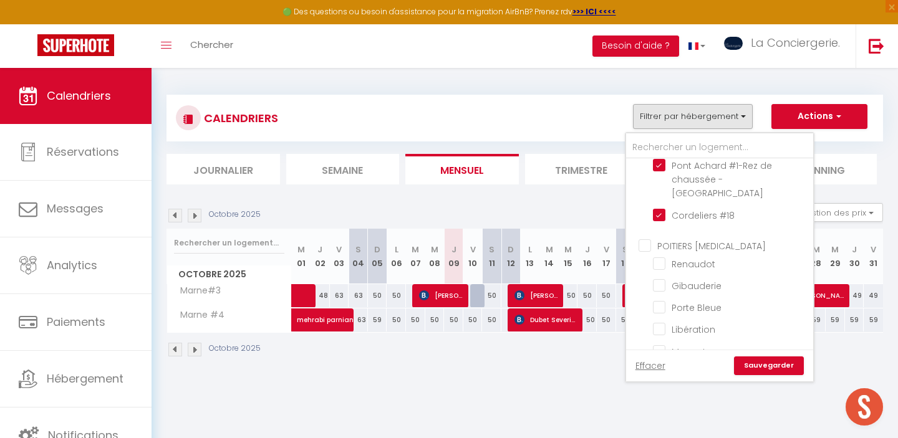
scroll to position [436, 0]
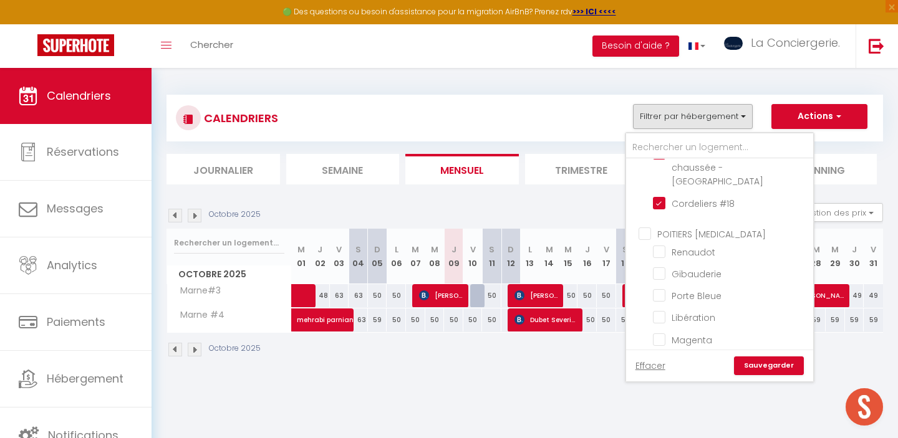
click at [649, 227] on input "POITIERS [MEDICAL_DATA]" at bounding box center [731, 233] width 187 height 12
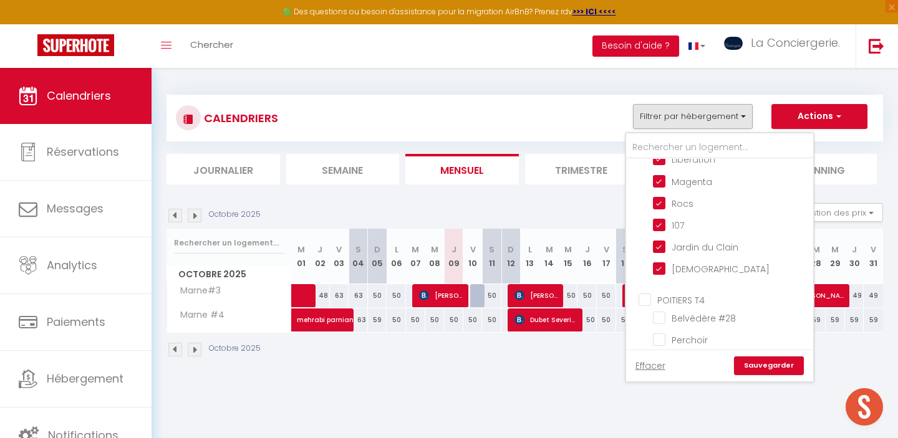
scroll to position [595, 0]
click at [646, 292] on input "POITIERS T4" at bounding box center [731, 298] width 187 height 12
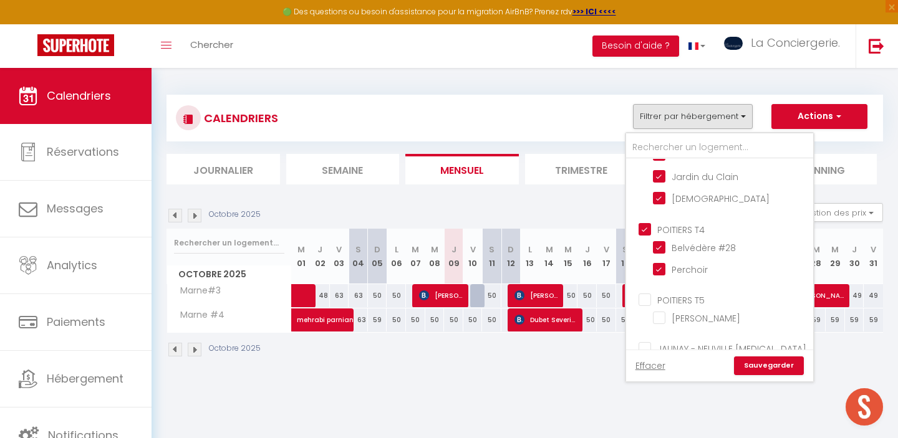
scroll to position [670, 0]
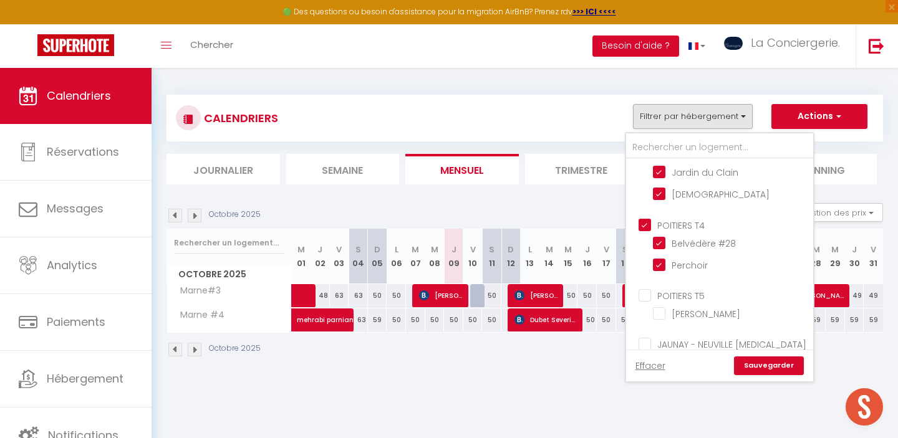
click at [645, 289] on input "POITIERS T5" at bounding box center [731, 295] width 187 height 12
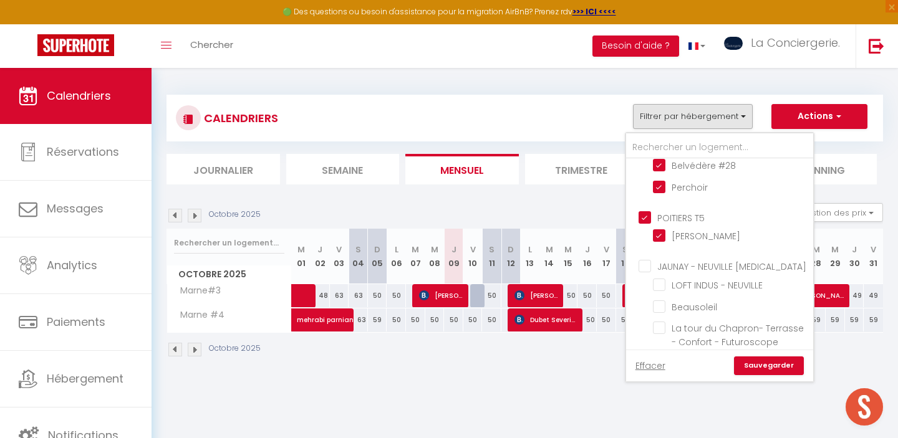
scroll to position [748, 0]
click at [644, 259] on input "JAUNAY - NEUVILLE [MEDICAL_DATA]" at bounding box center [731, 265] width 187 height 12
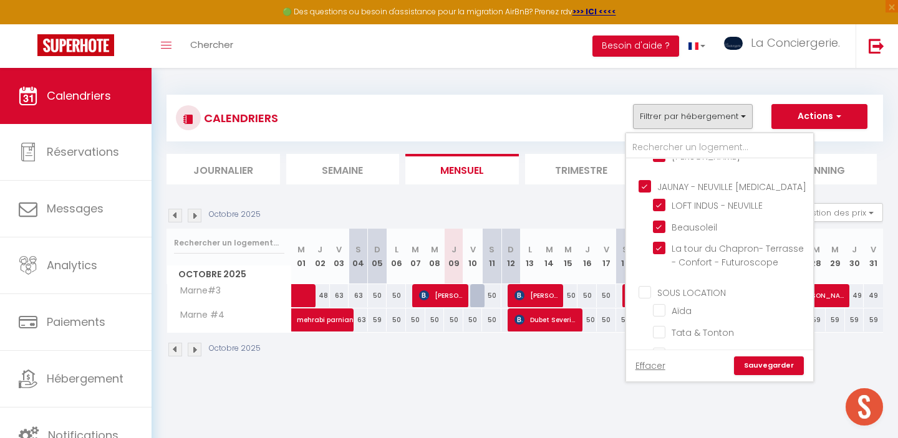
scroll to position [832, 0]
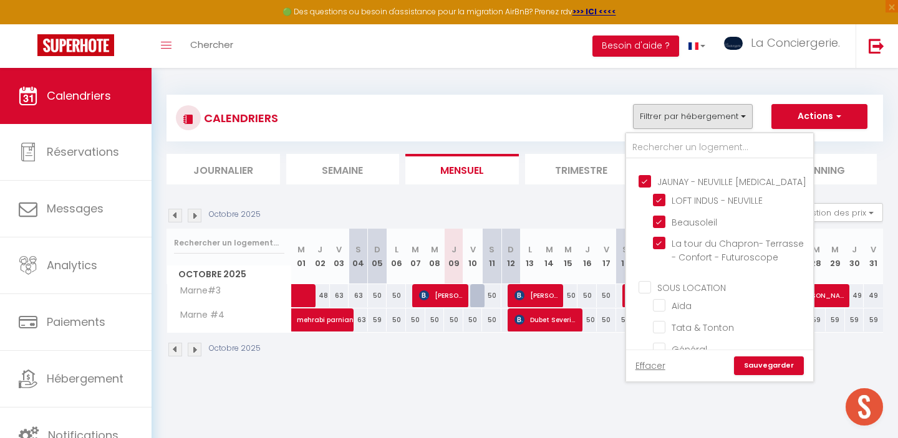
click at [639, 281] on input "SOUS LOCATION" at bounding box center [731, 287] width 187 height 12
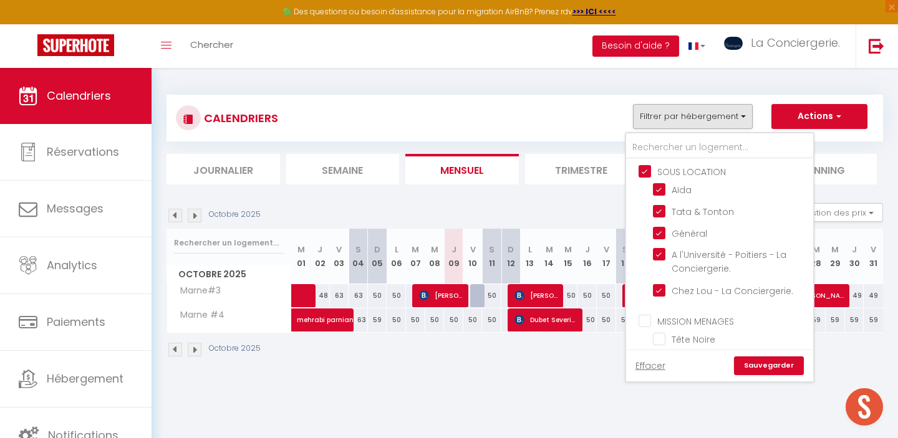
scroll to position [961, 0]
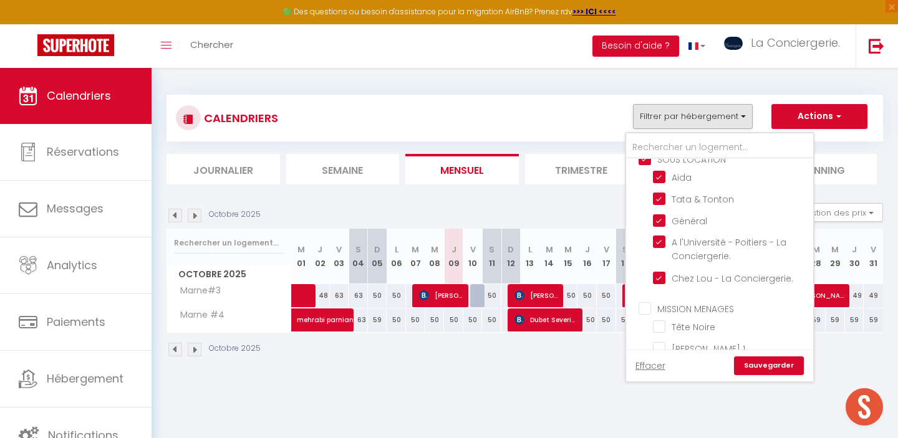
click at [645, 302] on input "MISSION MENAGES" at bounding box center [731, 308] width 187 height 12
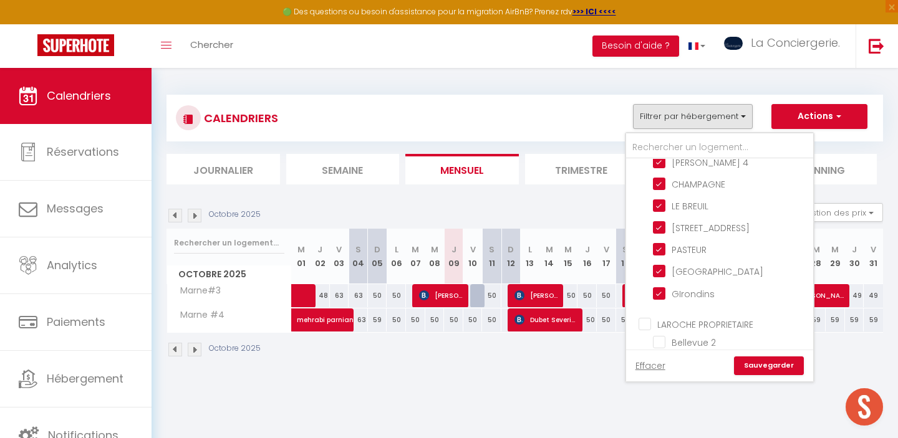
scroll to position [1214, 0]
click at [645, 317] on input "LAROCHE PROPRIETAIRE" at bounding box center [731, 323] width 187 height 12
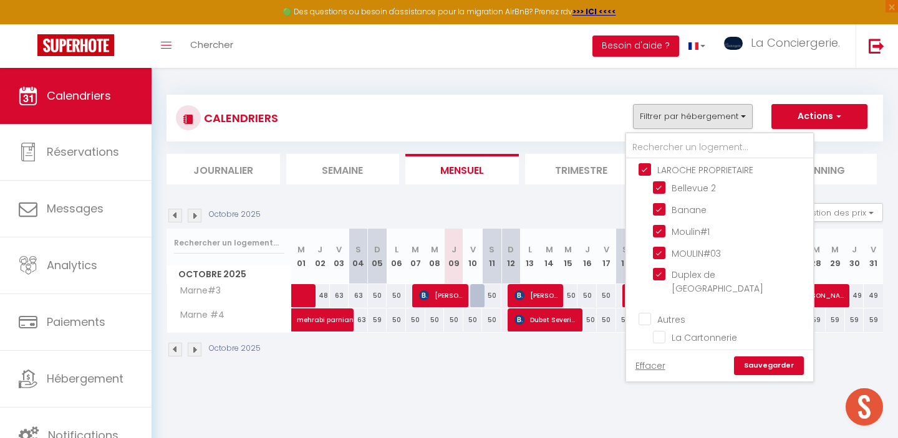
scroll to position [1369, 0]
click at [645, 310] on input "Autres" at bounding box center [731, 316] width 187 height 12
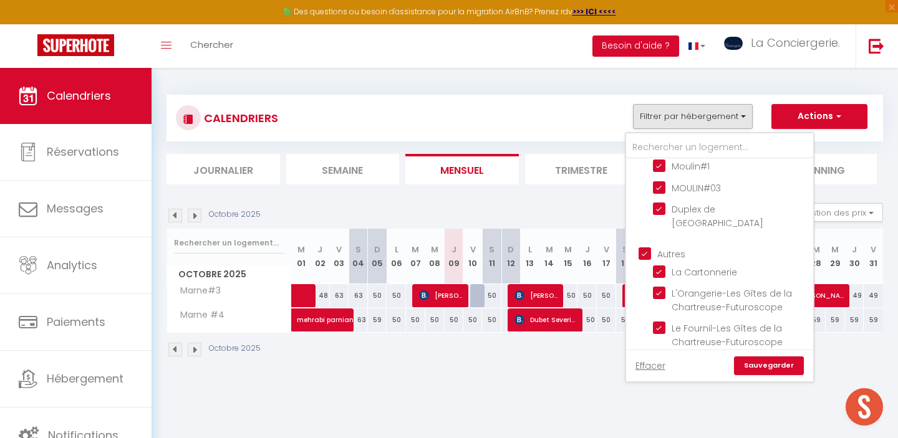
click at [785, 367] on link "Sauvegarder" at bounding box center [769, 366] width 70 height 19
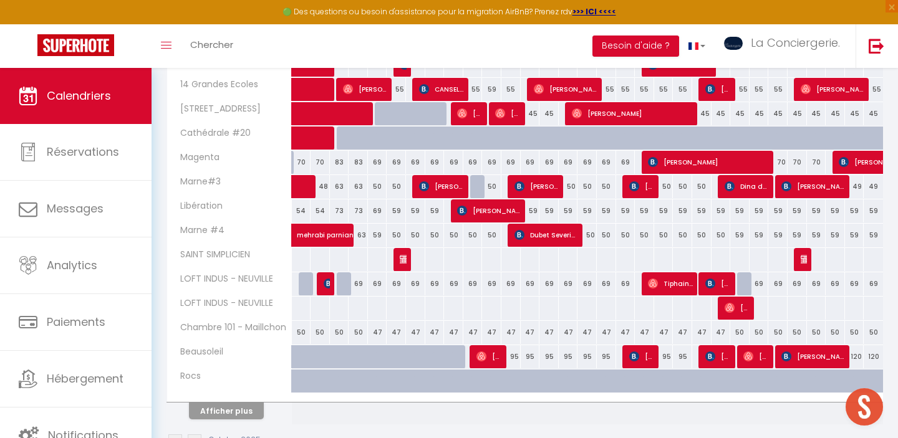
scroll to position [468, 0]
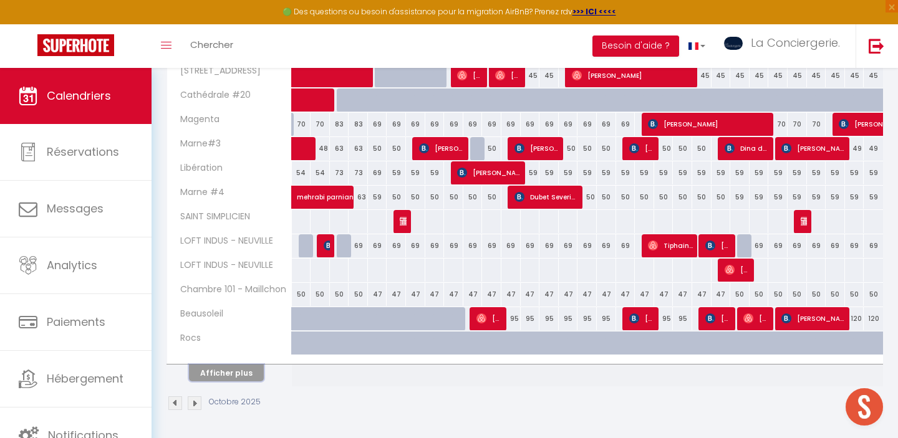
click at [229, 373] on button "Afficher plus" at bounding box center [226, 373] width 75 height 17
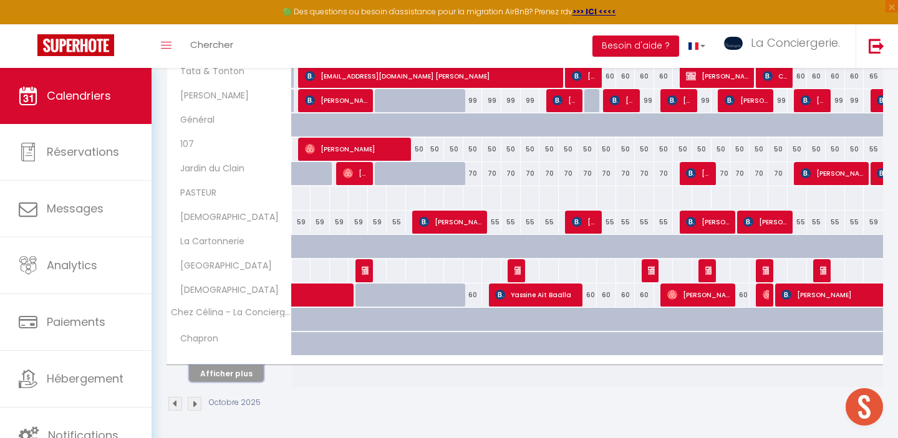
scroll to position [954, 0]
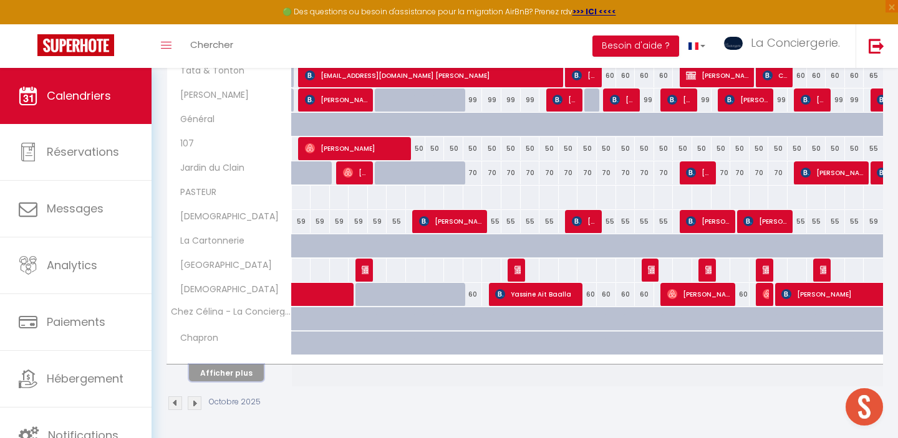
click at [231, 377] on button "Afficher plus" at bounding box center [226, 373] width 75 height 17
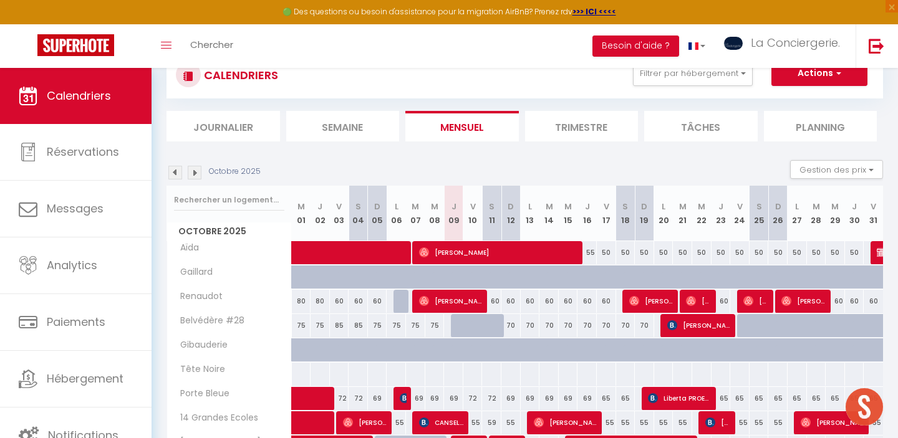
scroll to position [0, 0]
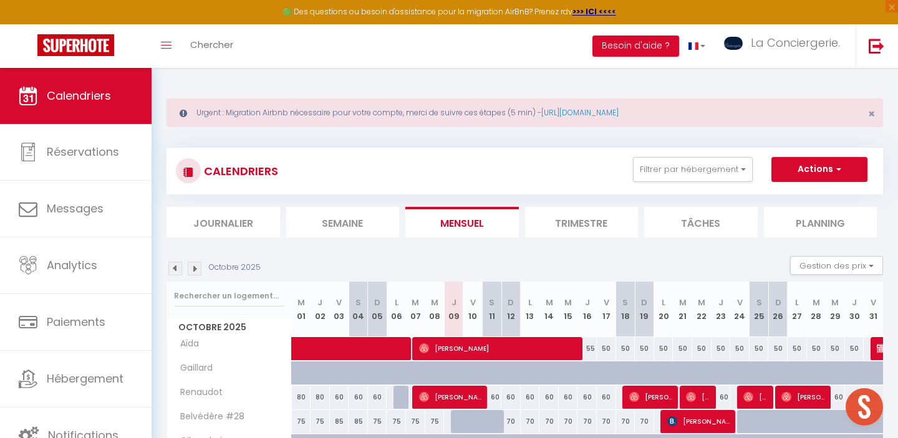
click at [173, 270] on img at bounding box center [175, 269] width 14 height 14
